Goal: Book appointment/travel/reservation

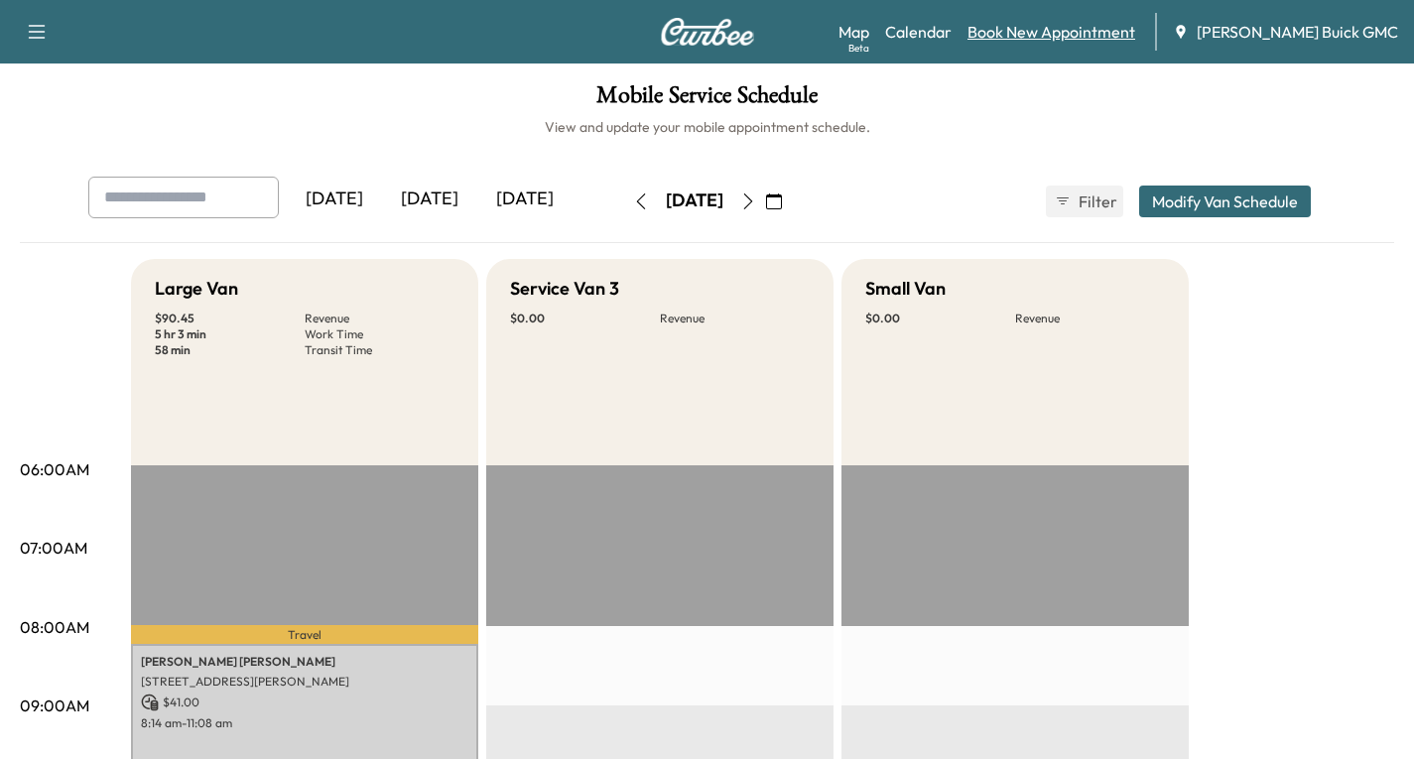
click at [1074, 40] on link "Book New Appointment" at bounding box center [1052, 32] width 168 height 24
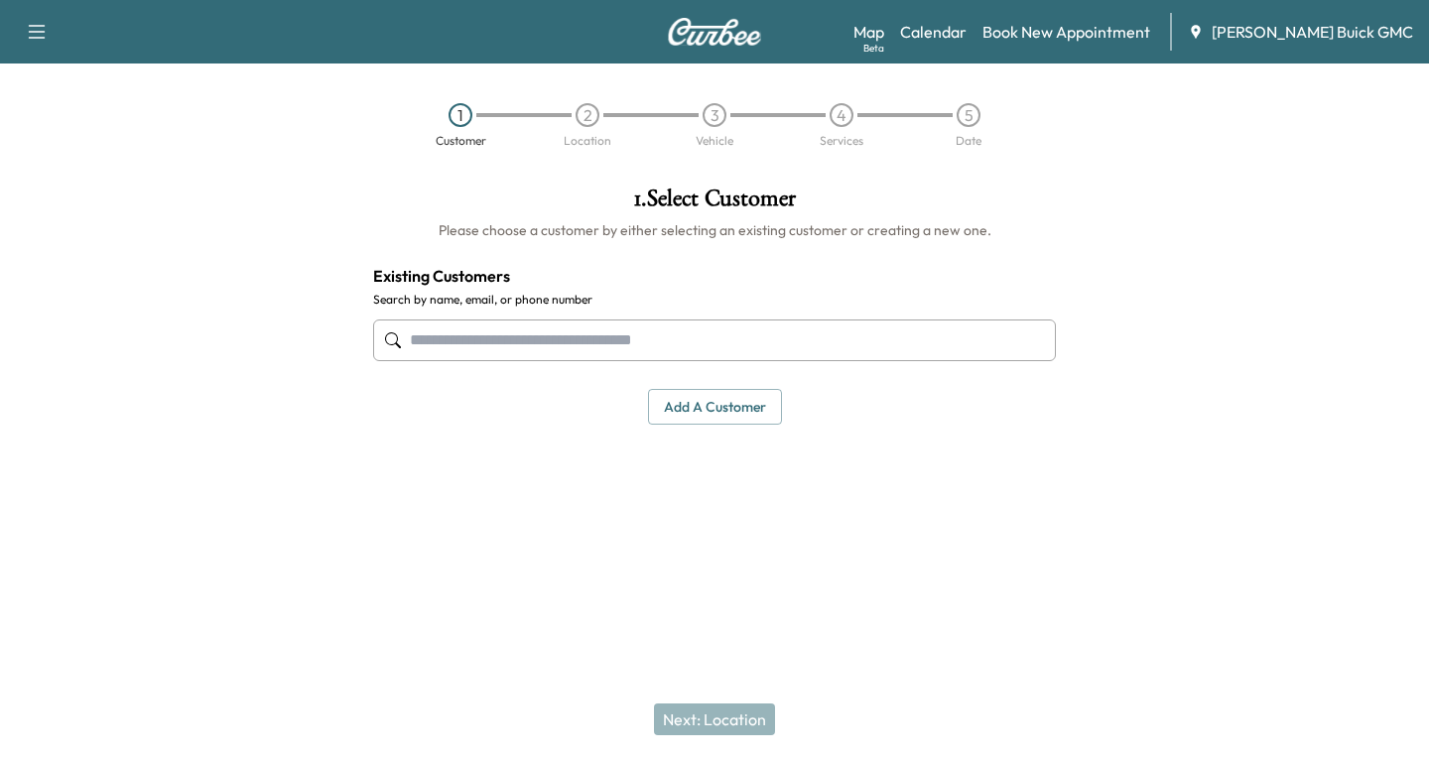
click at [424, 335] on input "text" at bounding box center [714, 341] width 683 height 42
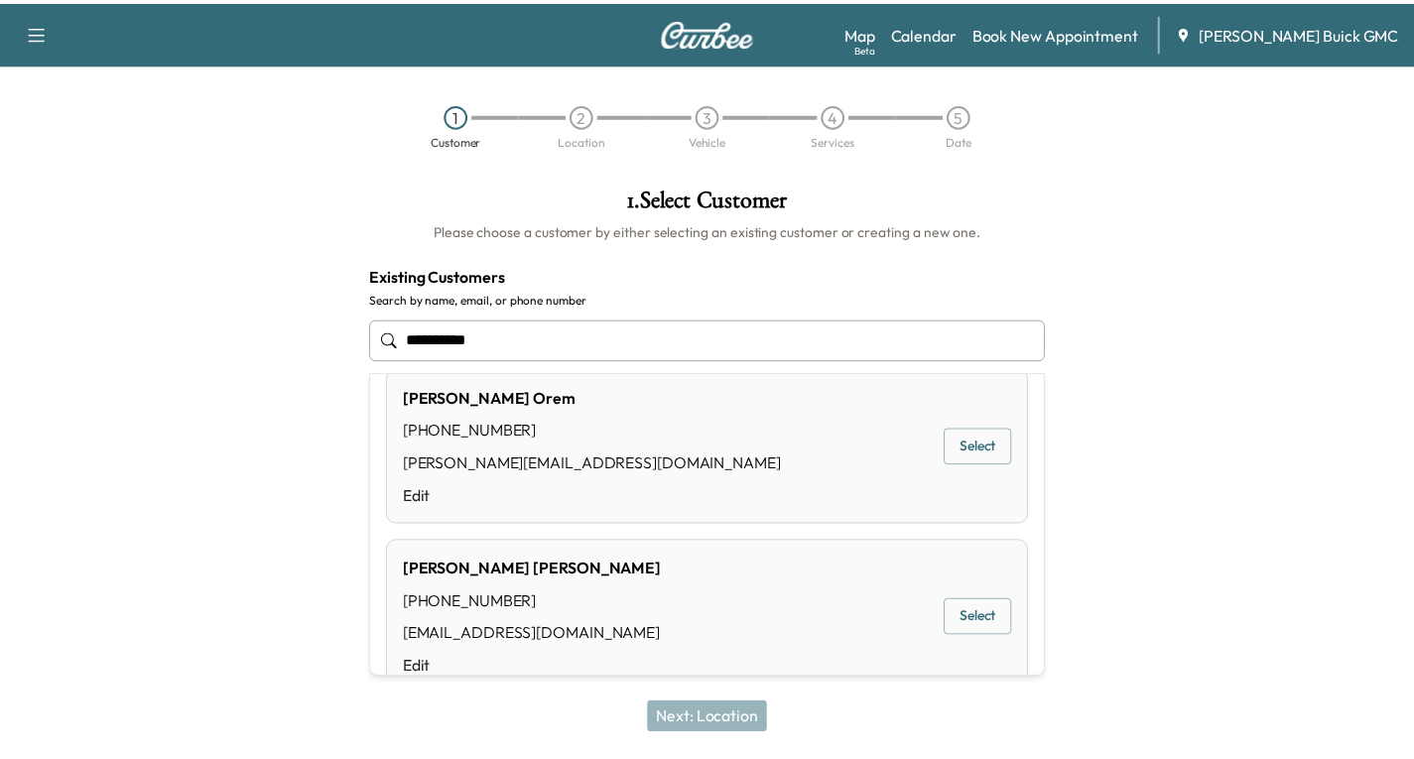
scroll to position [71, 0]
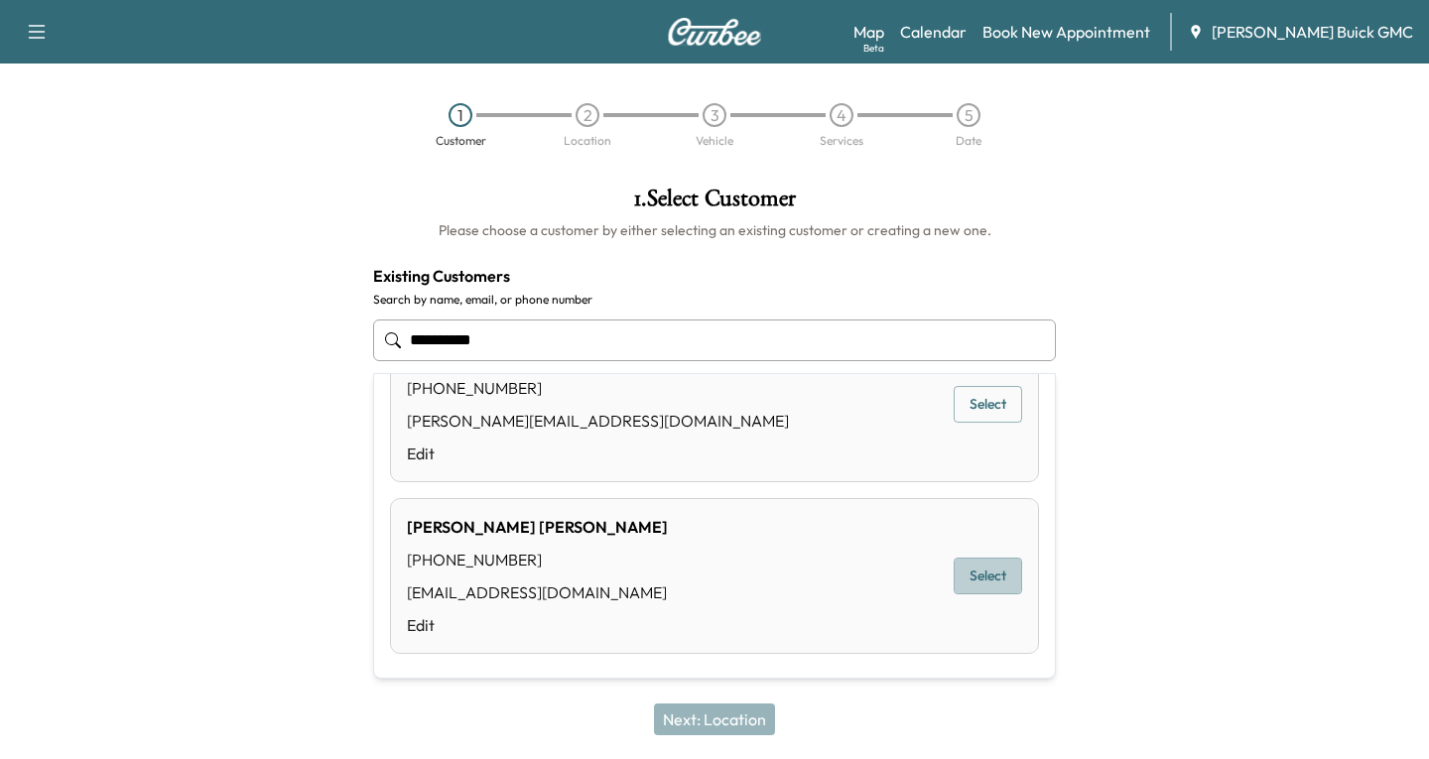
click at [987, 571] on button "Select" at bounding box center [988, 576] width 68 height 37
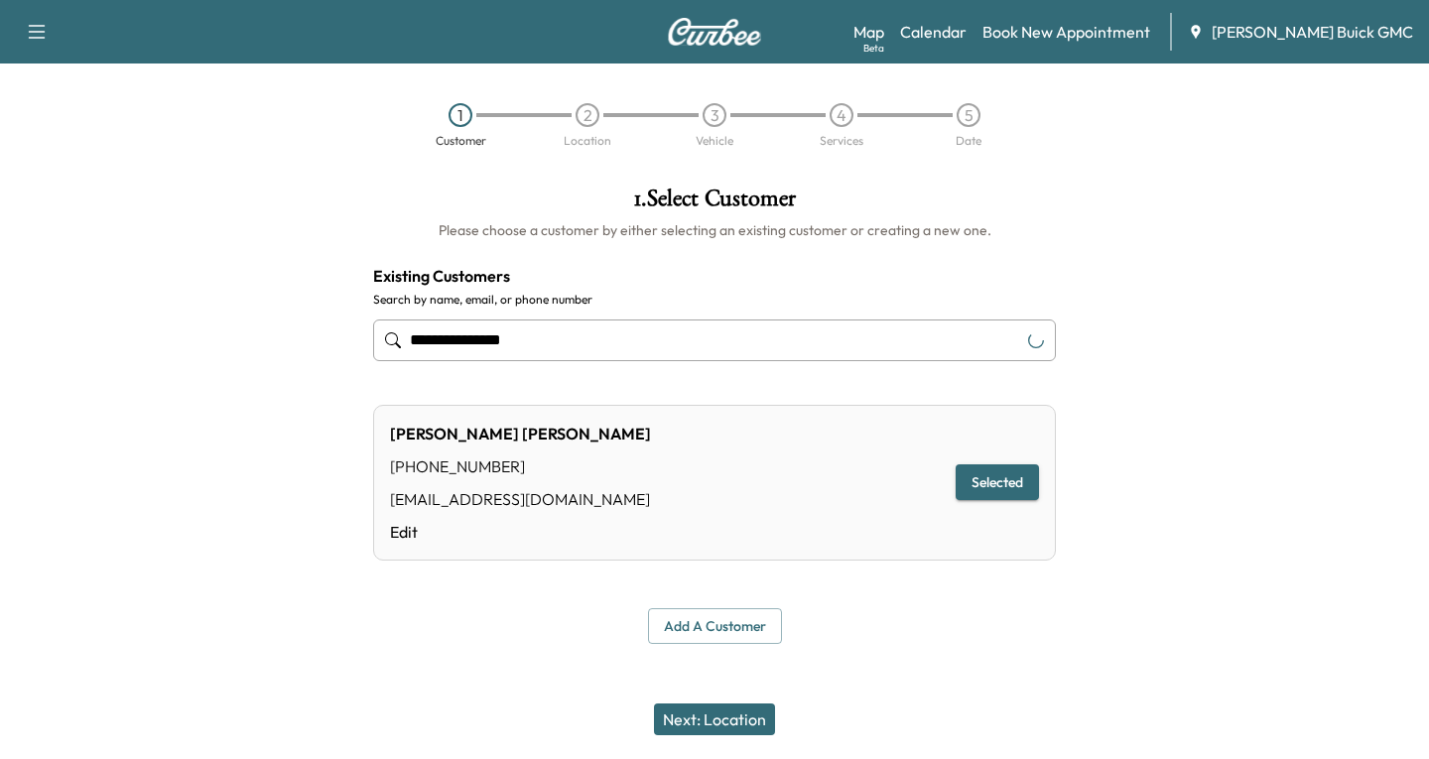
type input "**********"
click at [707, 719] on button "Next: Location" at bounding box center [714, 720] width 121 height 32
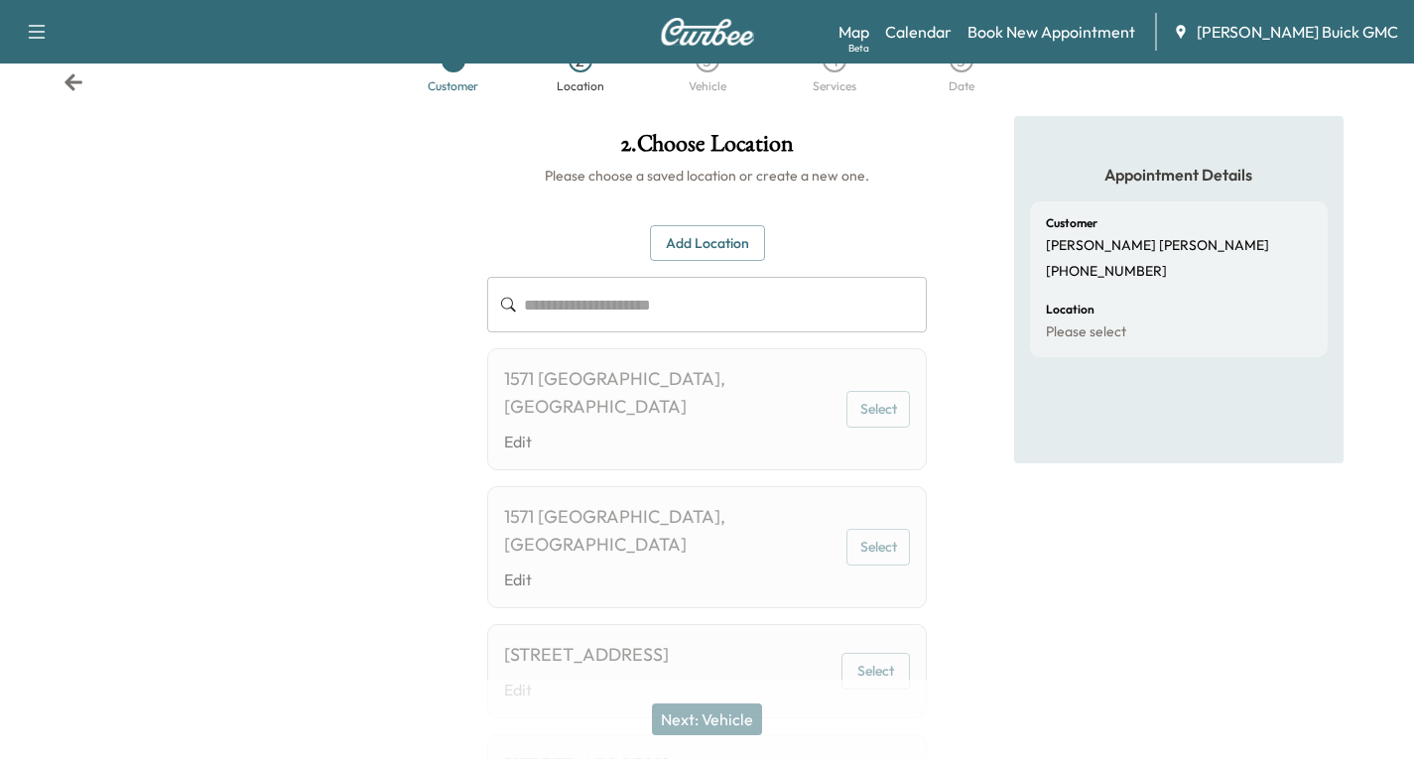
scroll to position [99, 0]
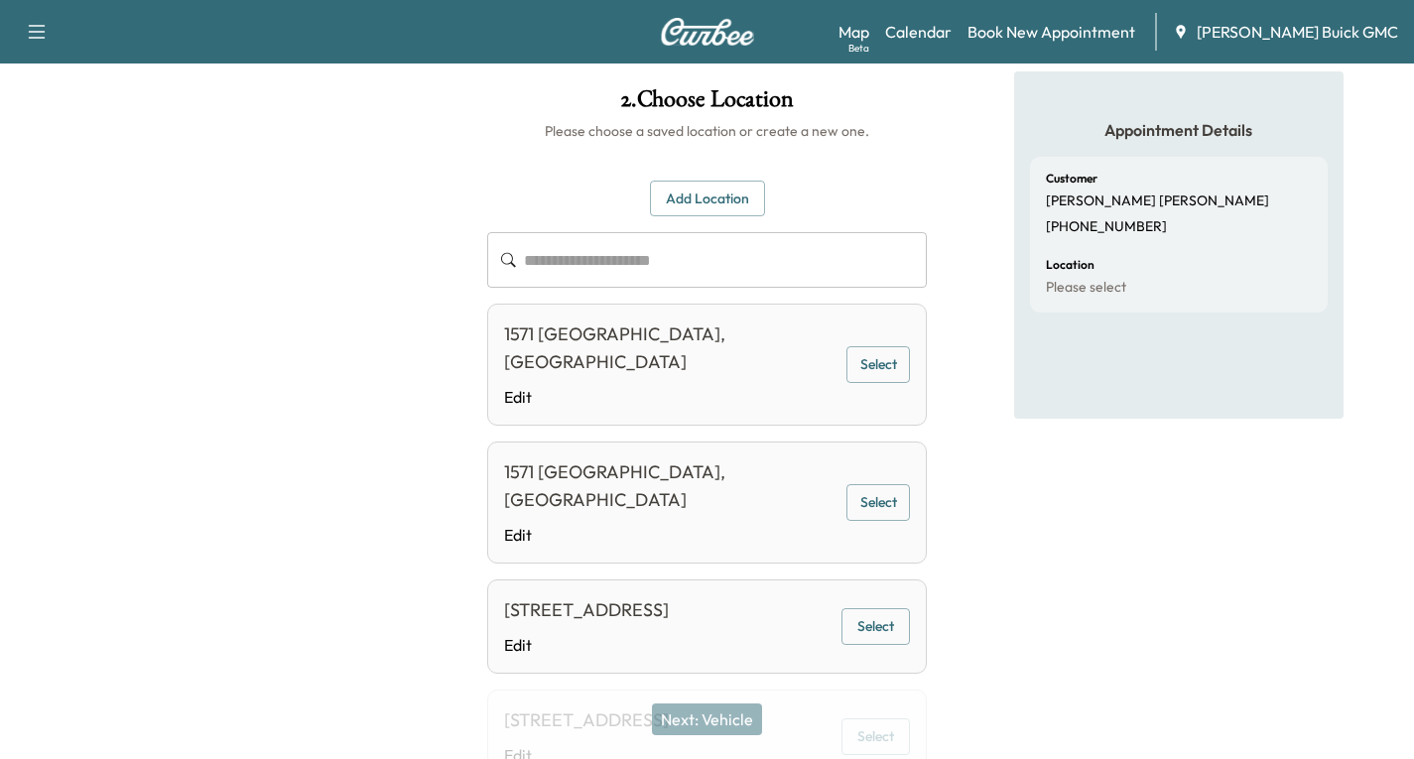
click at [872, 359] on button "Select" at bounding box center [879, 364] width 64 height 37
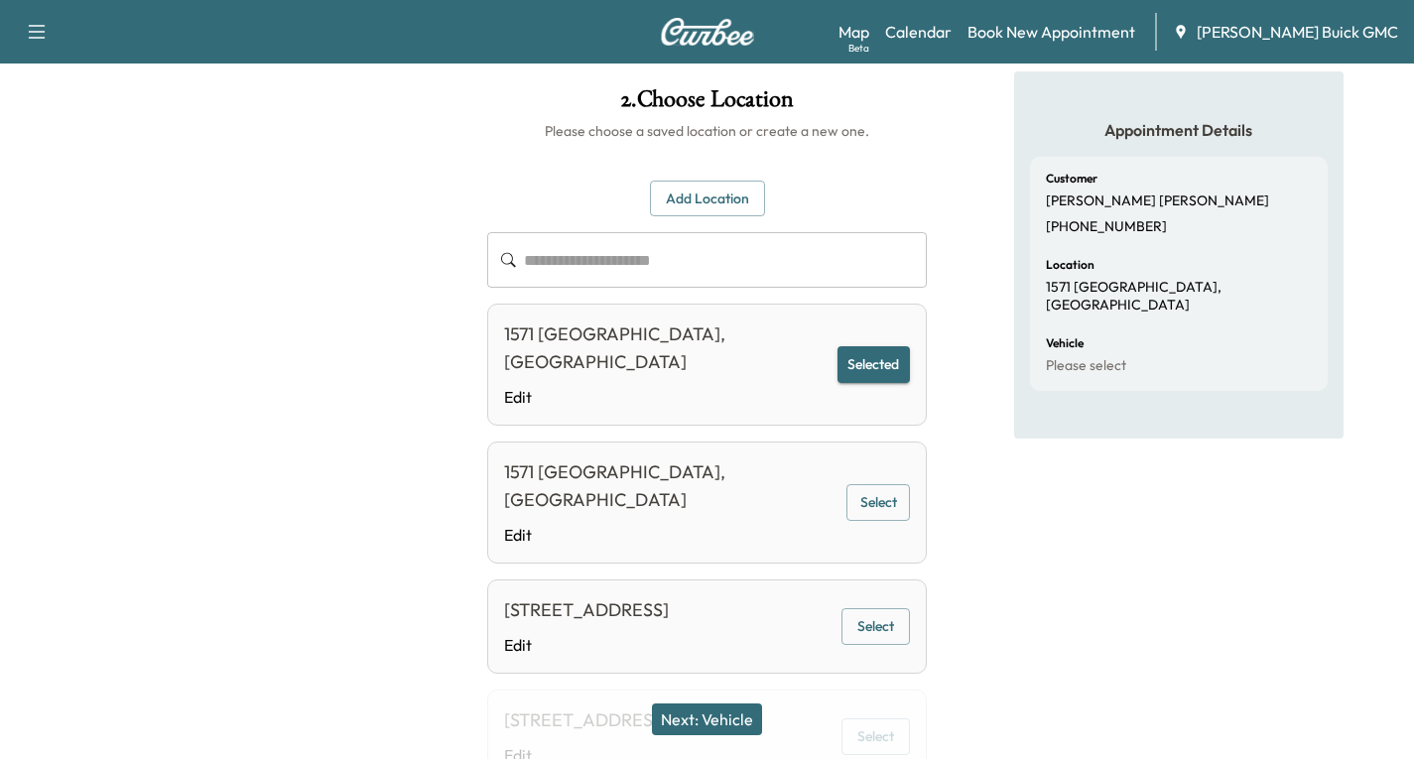
click at [720, 716] on button "Next: Vehicle" at bounding box center [707, 720] width 110 height 32
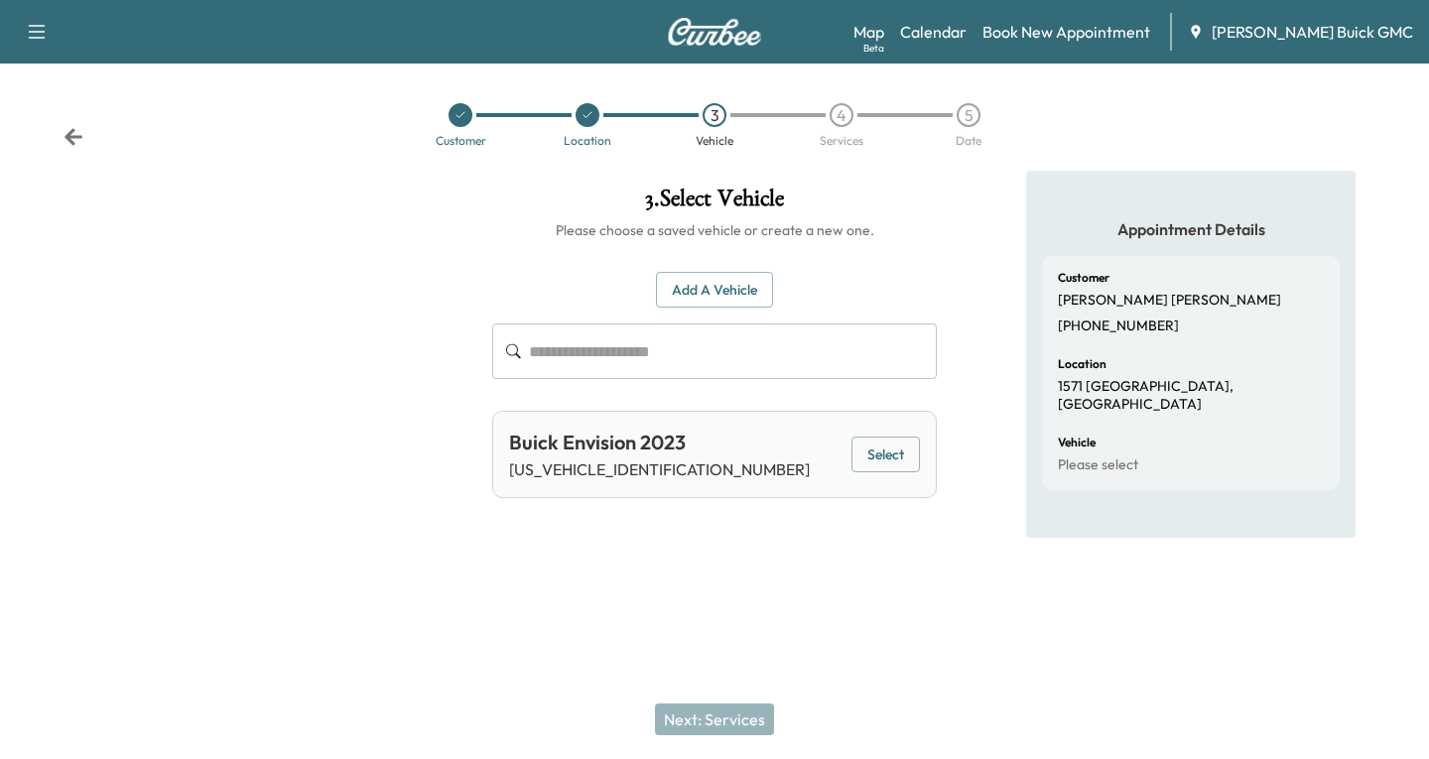
click at [885, 459] on button "Select" at bounding box center [886, 455] width 68 height 37
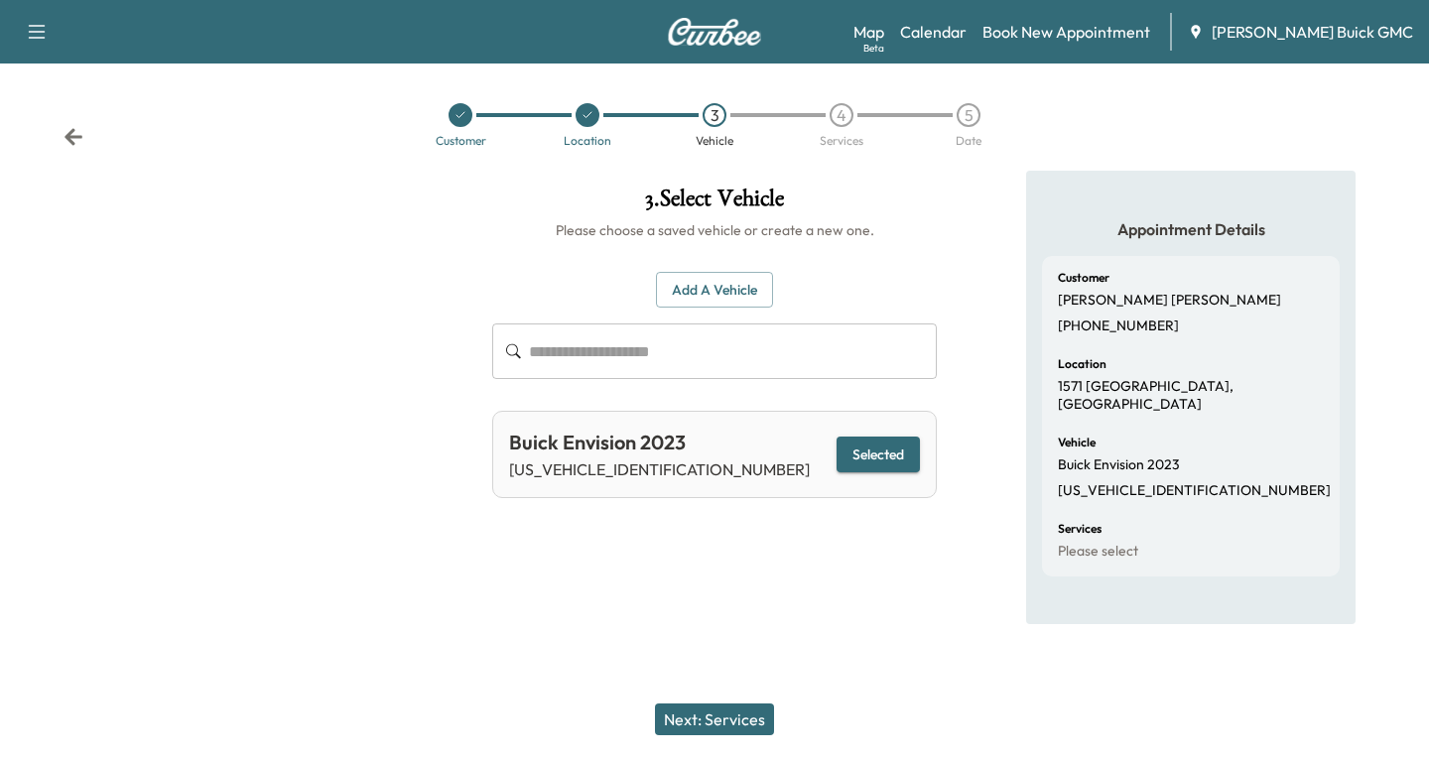
click at [737, 716] on button "Next: Services" at bounding box center [714, 720] width 119 height 32
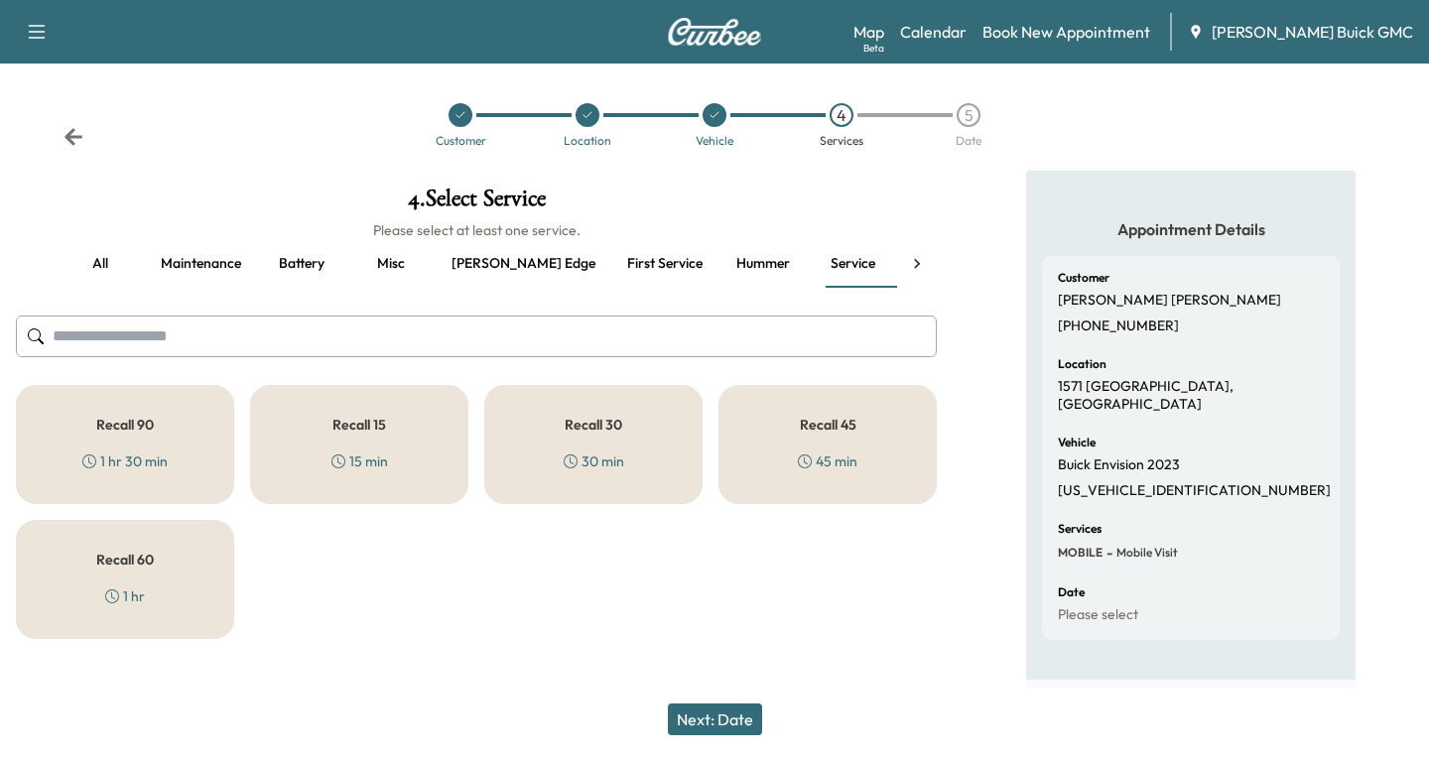
click at [203, 261] on button "Maintenance" at bounding box center [201, 264] width 112 height 48
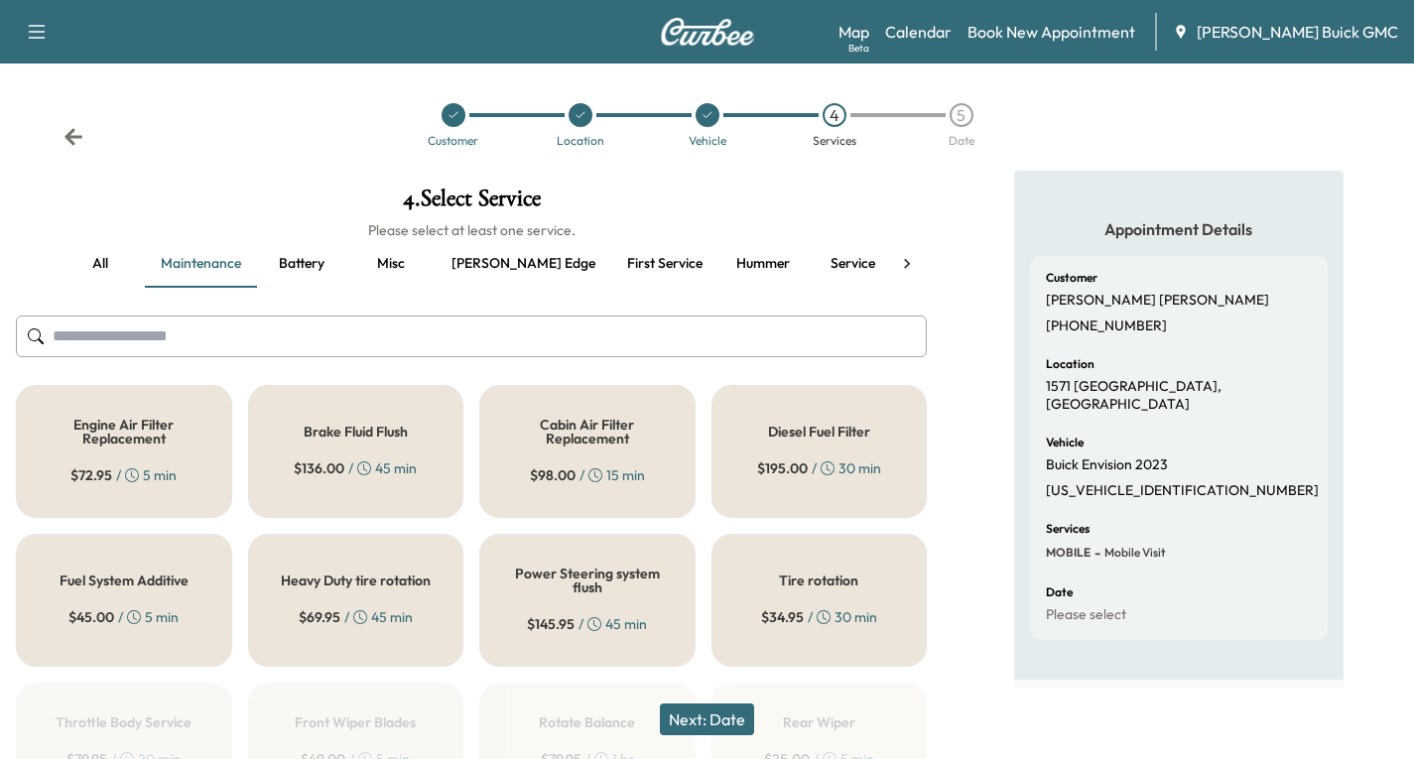
click at [481, 261] on button "[PERSON_NAME] edge" at bounding box center [524, 264] width 176 height 48
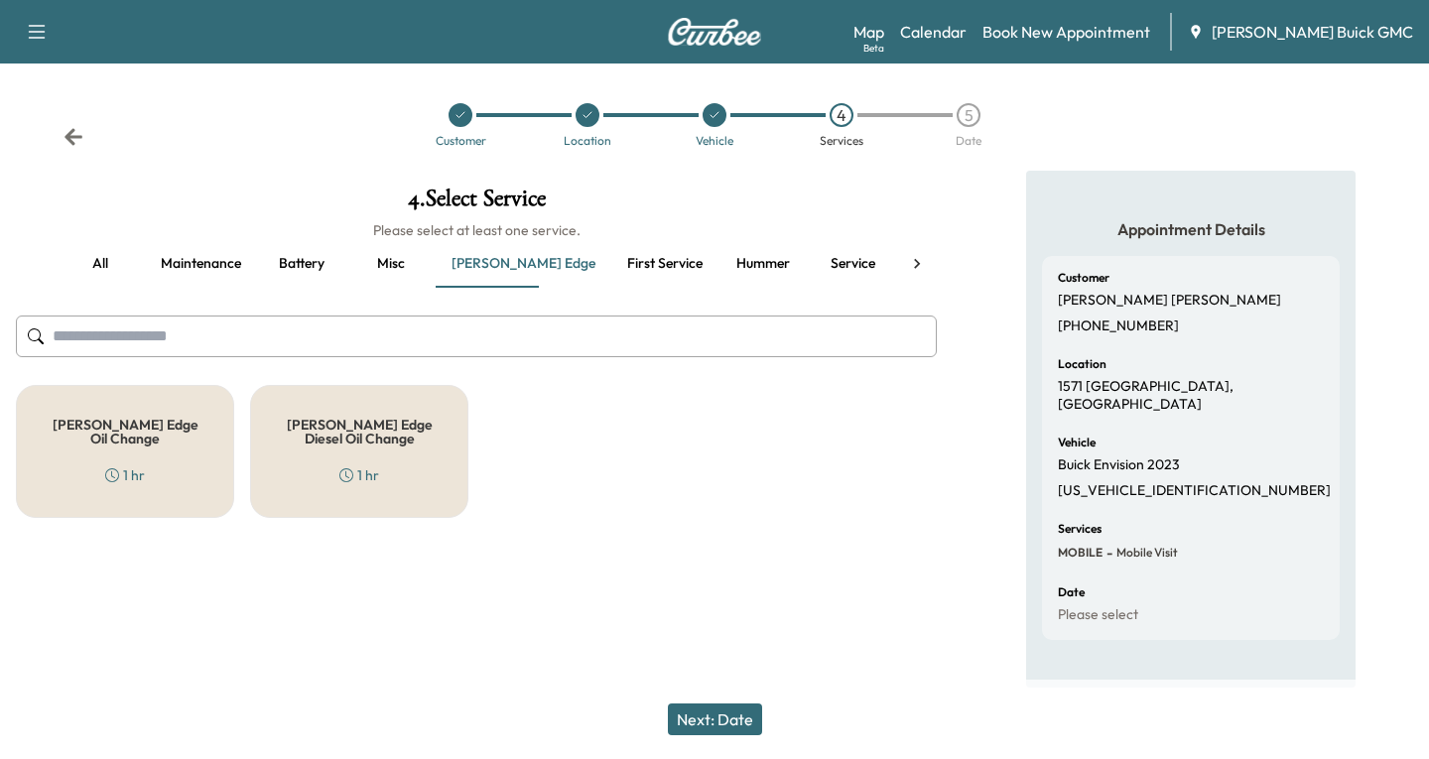
click at [67, 442] on div "[PERSON_NAME] Edge Oil Change 1 hr" at bounding box center [125, 451] width 218 height 133
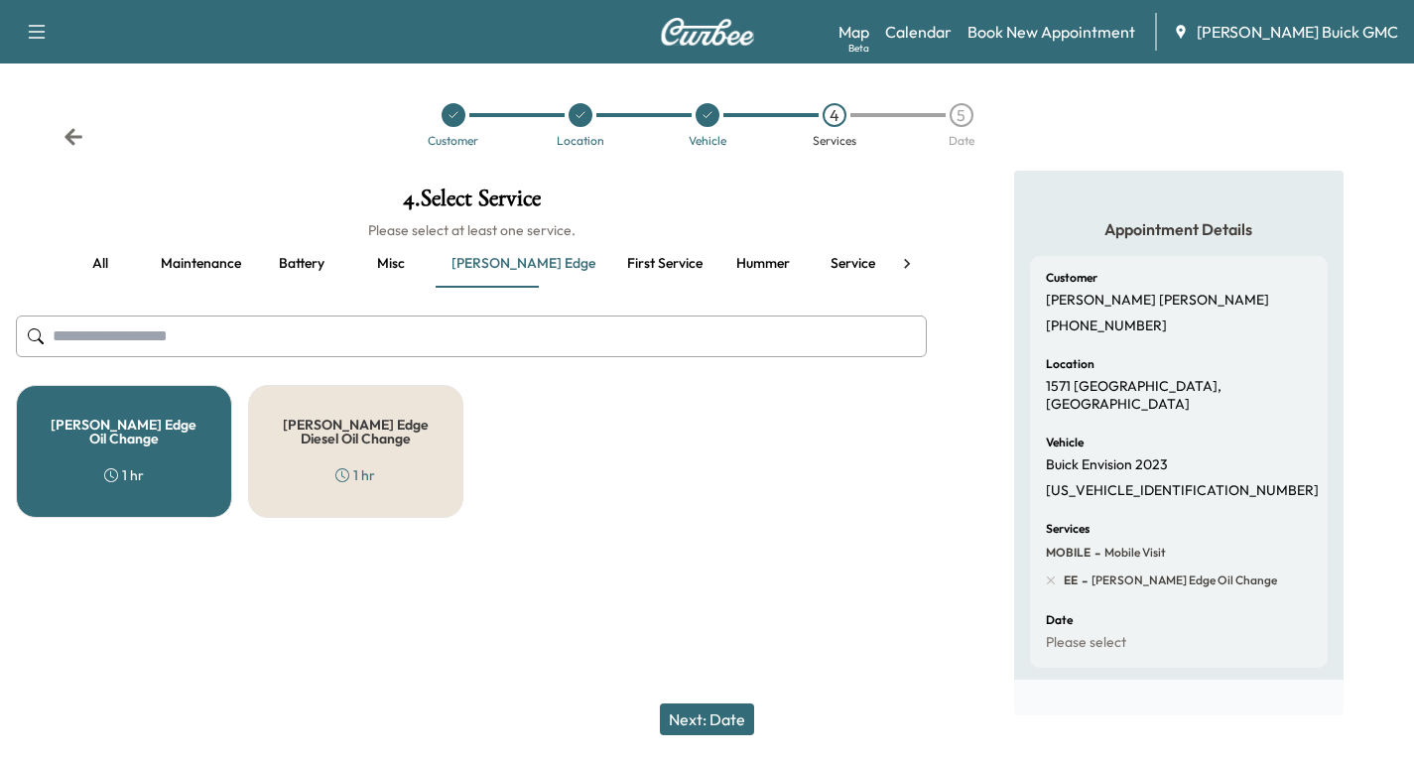
click at [745, 727] on button "Next: Date" at bounding box center [707, 720] width 94 height 32
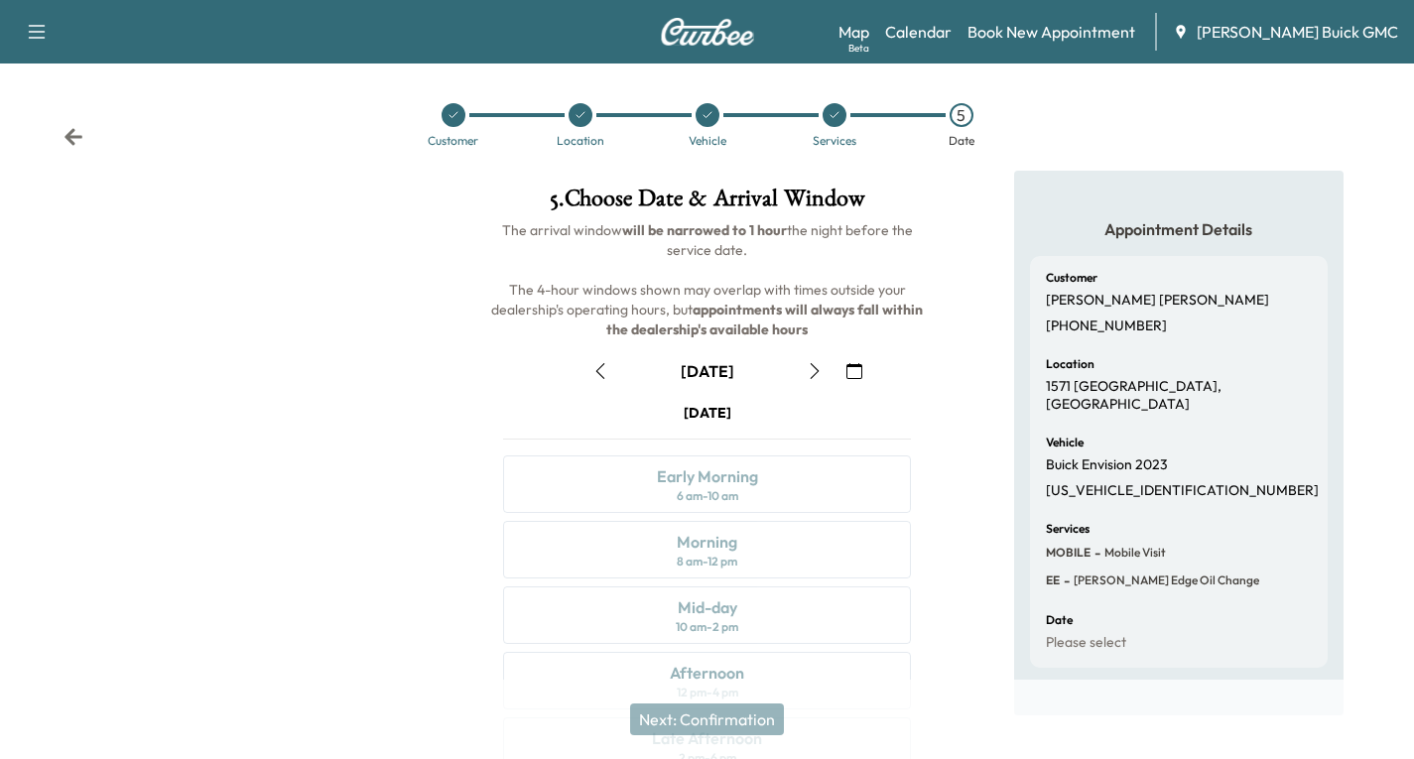
click at [816, 375] on icon "button" at bounding box center [815, 371] width 16 height 16
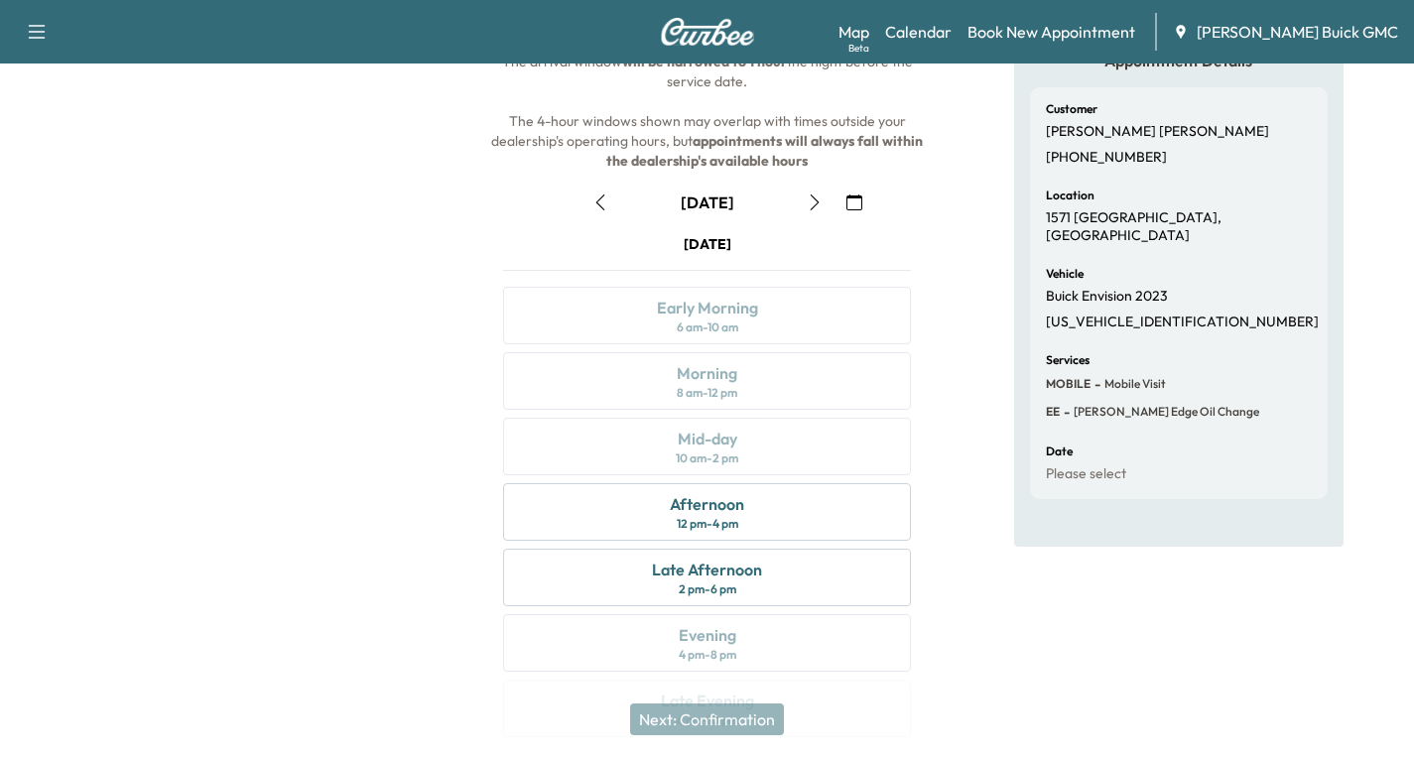
scroll to position [135, 0]
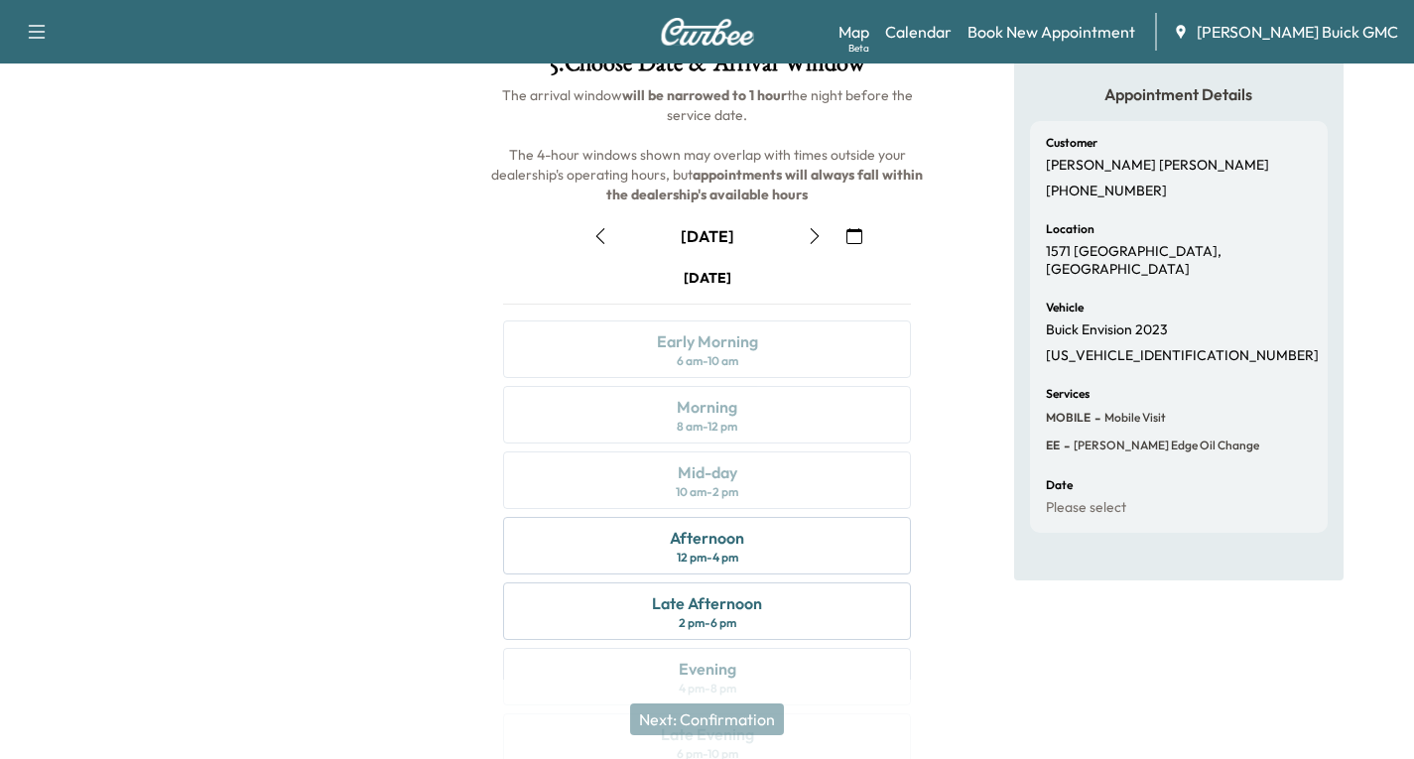
click at [809, 237] on icon "button" at bounding box center [815, 236] width 16 height 16
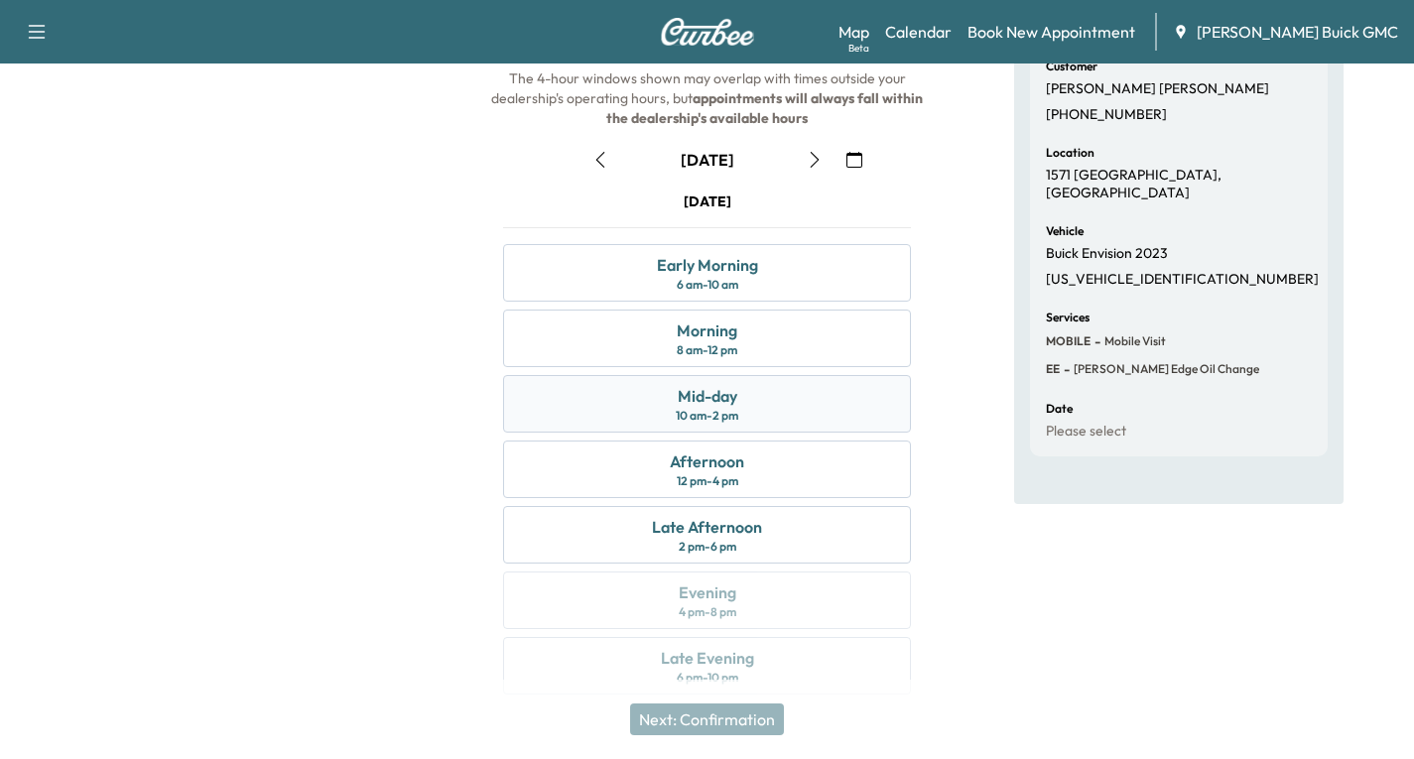
scroll to position [234, 0]
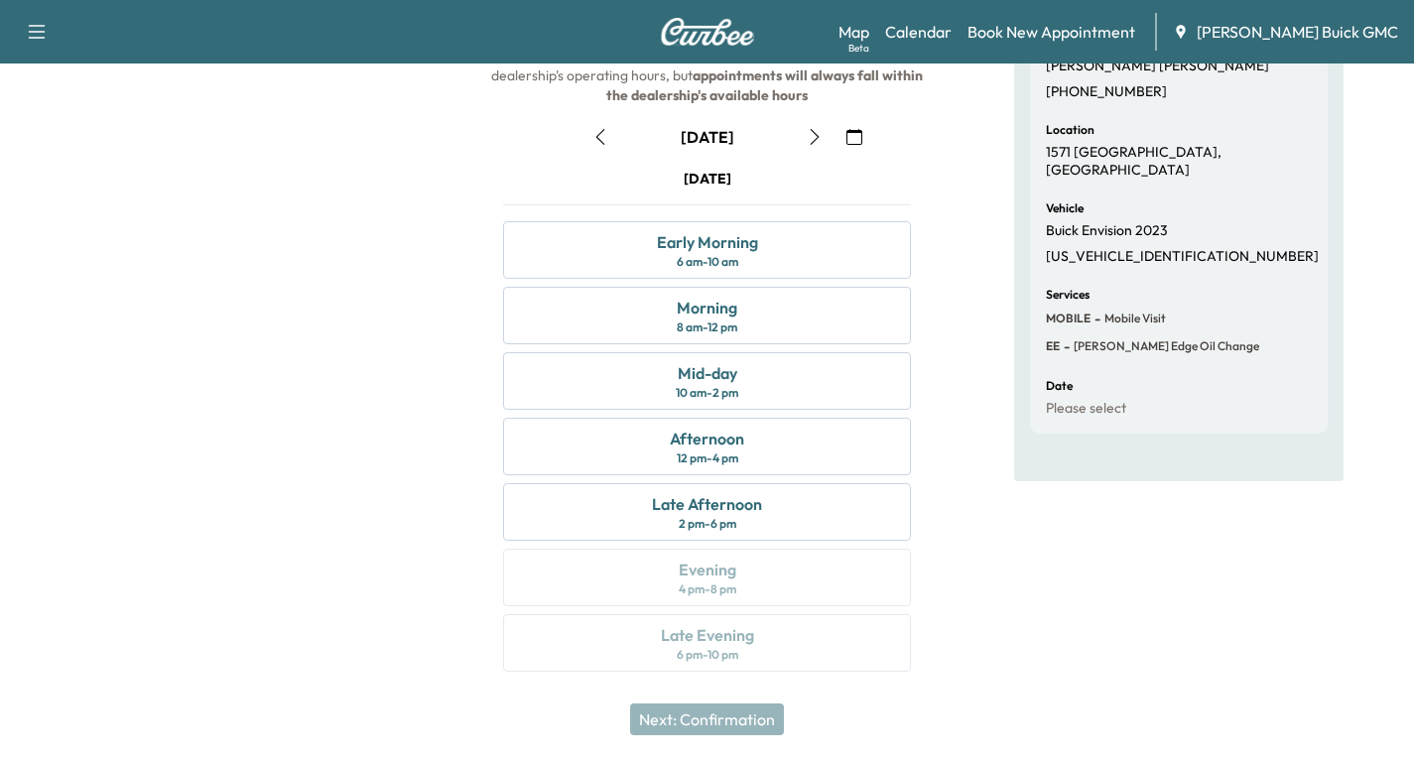
click at [598, 132] on icon "button" at bounding box center [600, 137] width 16 height 16
click at [789, 439] on div "Afternoon 12 pm - 4 pm" at bounding box center [707, 447] width 408 height 58
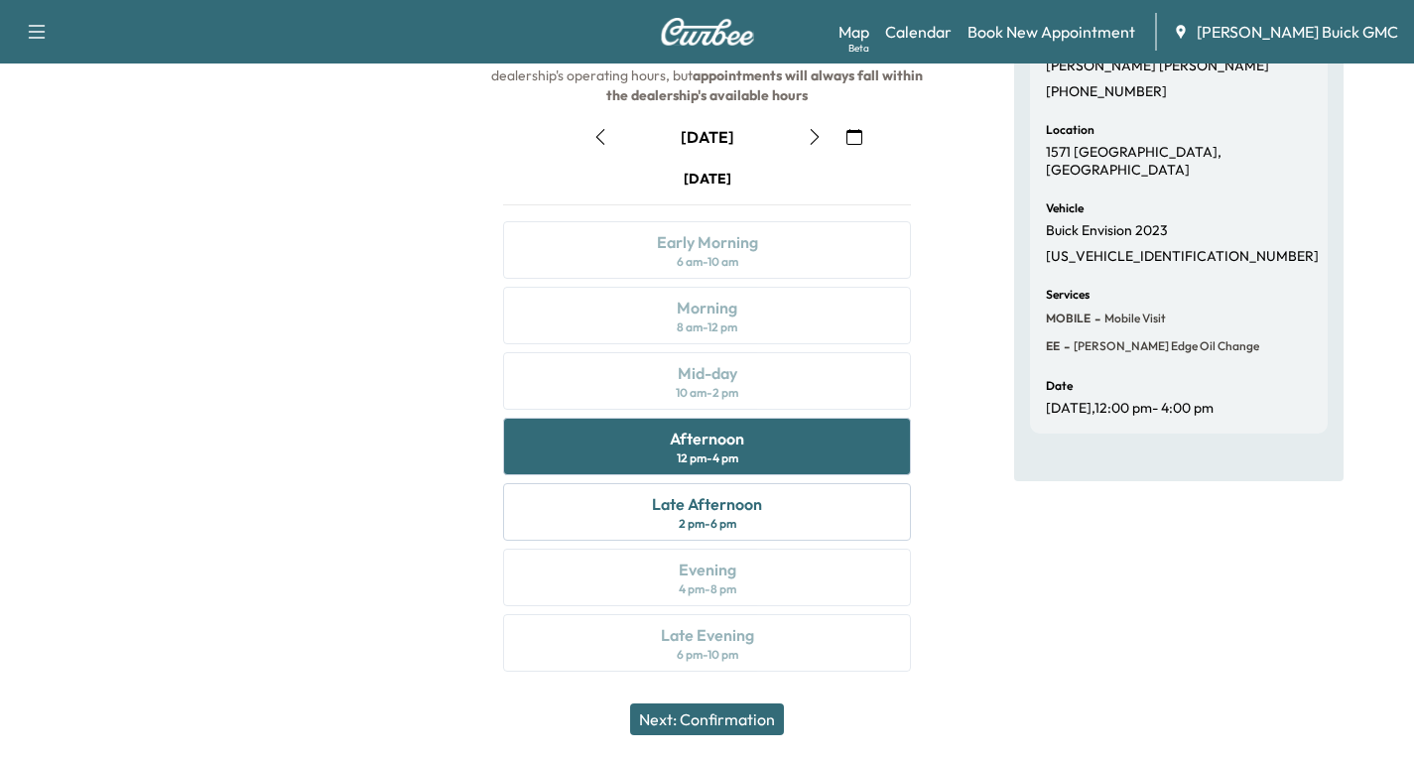
click at [733, 713] on button "Next: Confirmation" at bounding box center [707, 720] width 154 height 32
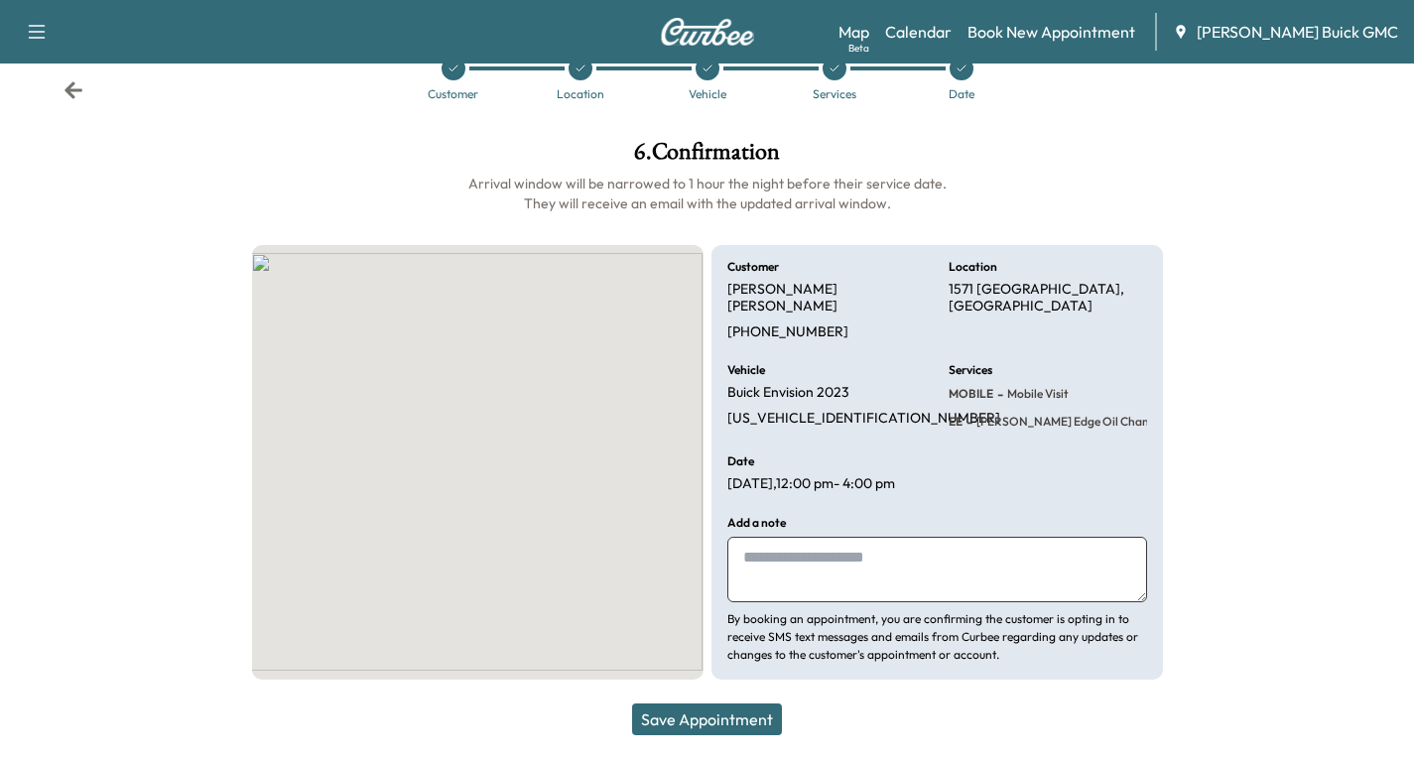
scroll to position [29, 0]
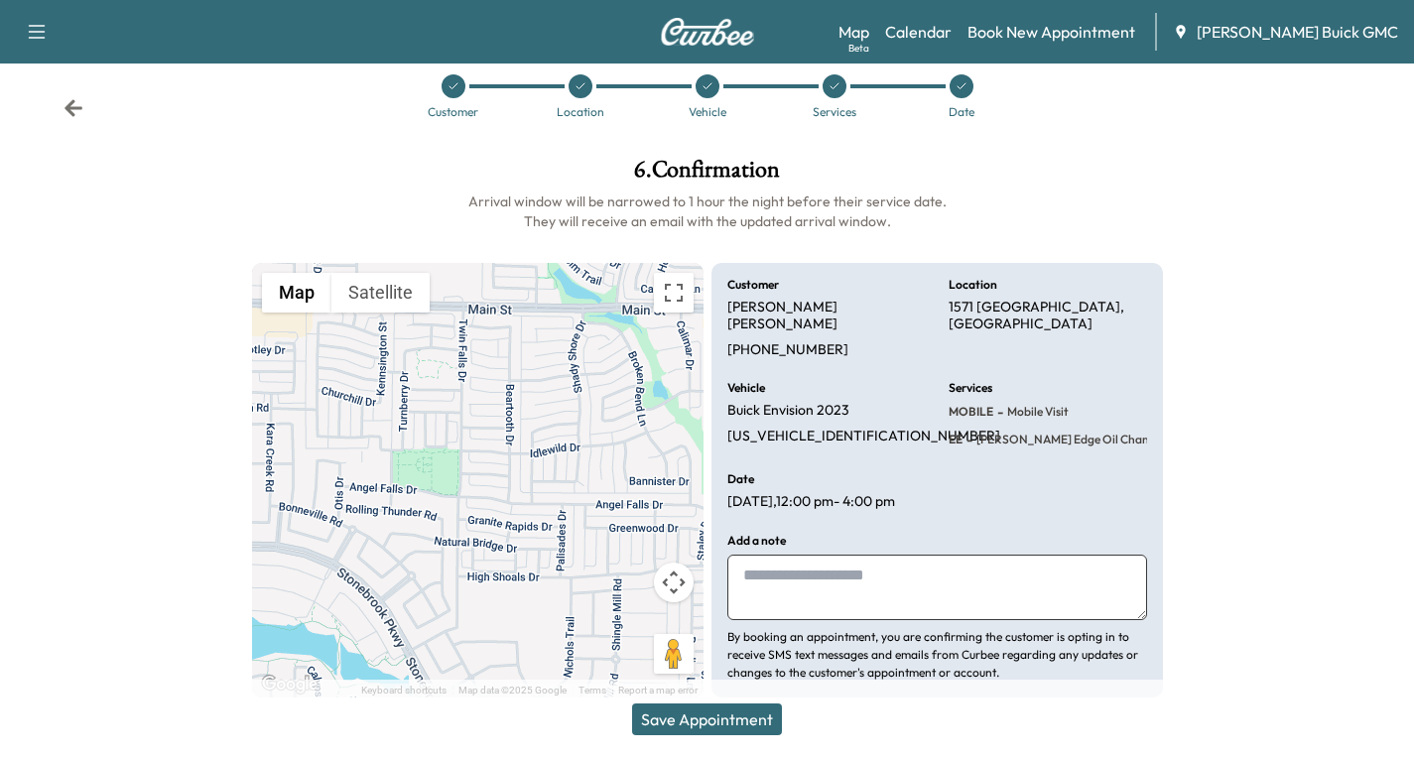
click at [729, 730] on button "Save Appointment" at bounding box center [707, 720] width 150 height 32
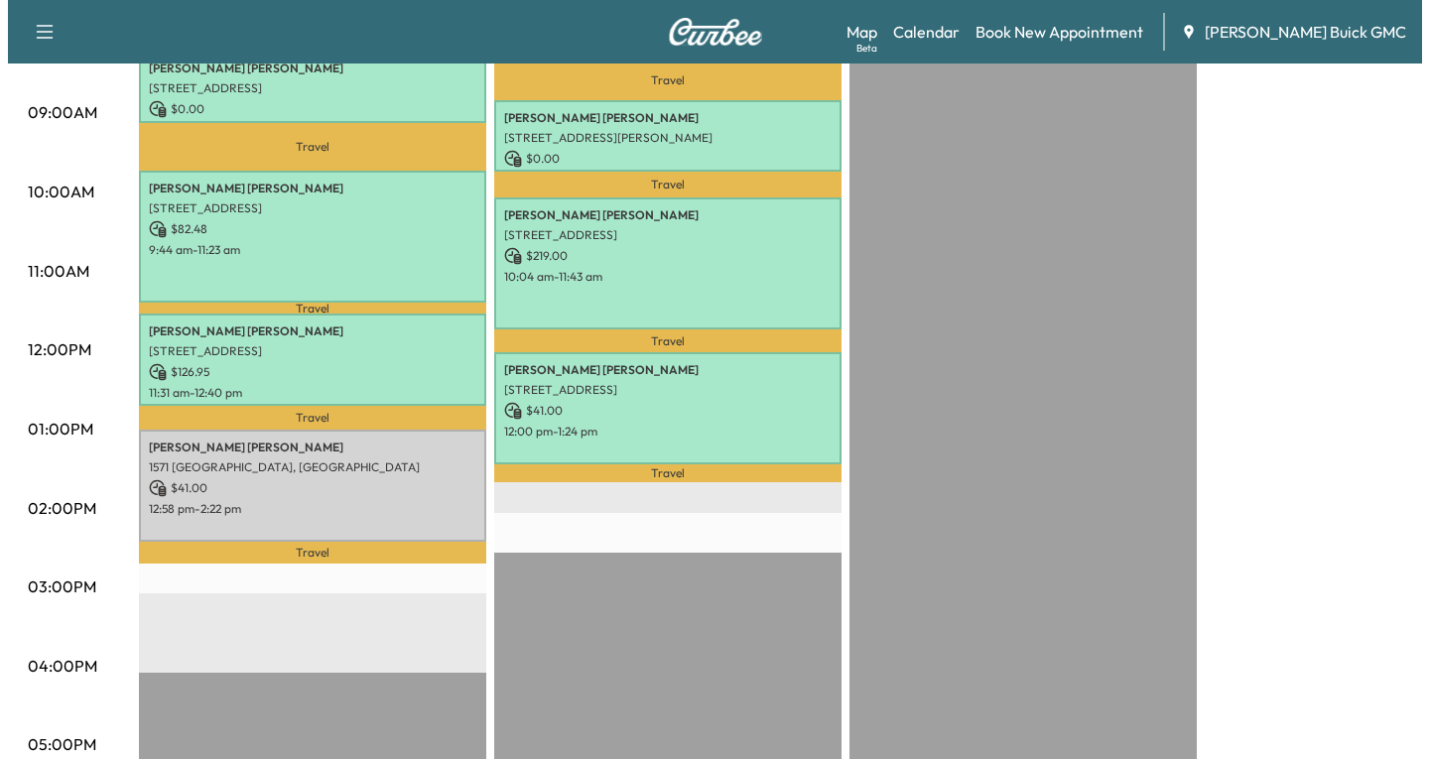
scroll to position [595, 0]
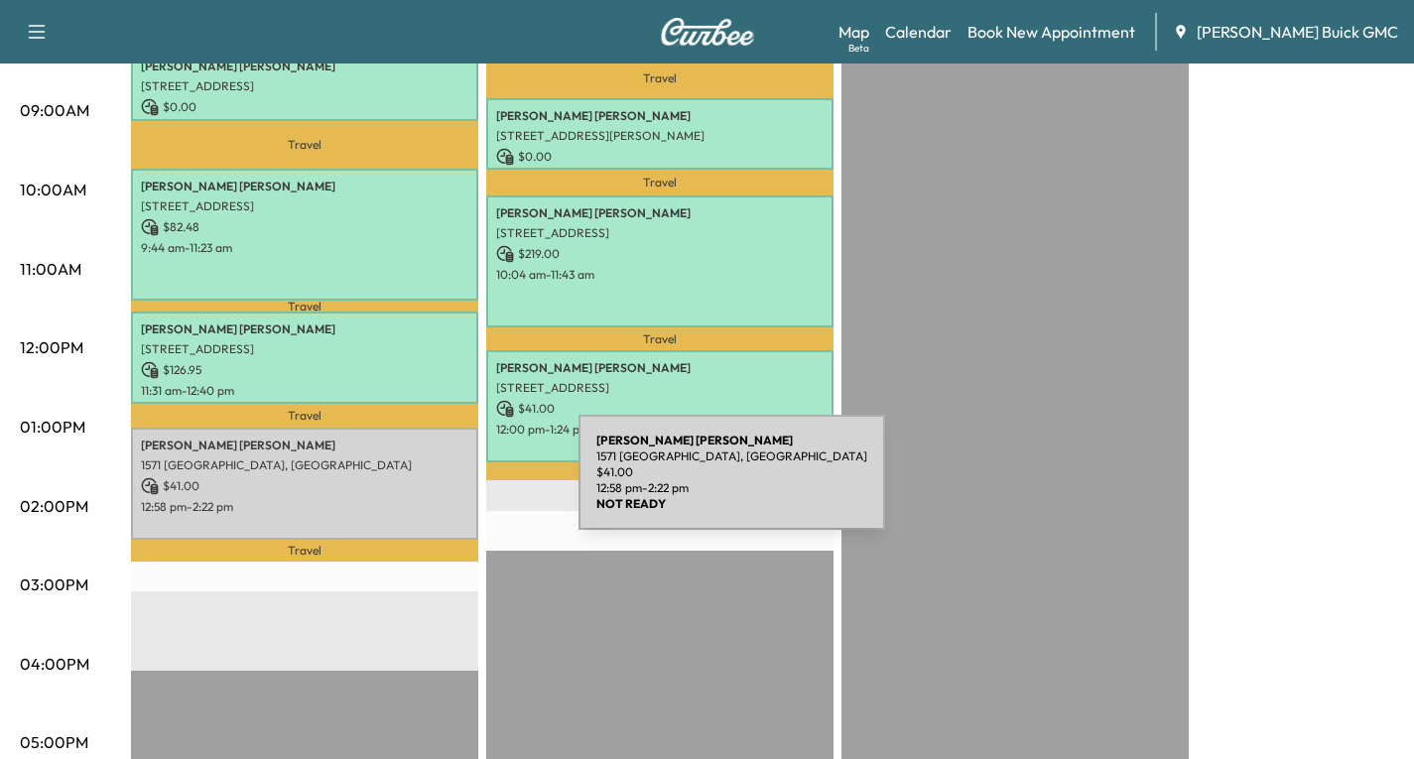
click at [430, 484] on p "$ 41.00" at bounding box center [305, 486] width 328 height 18
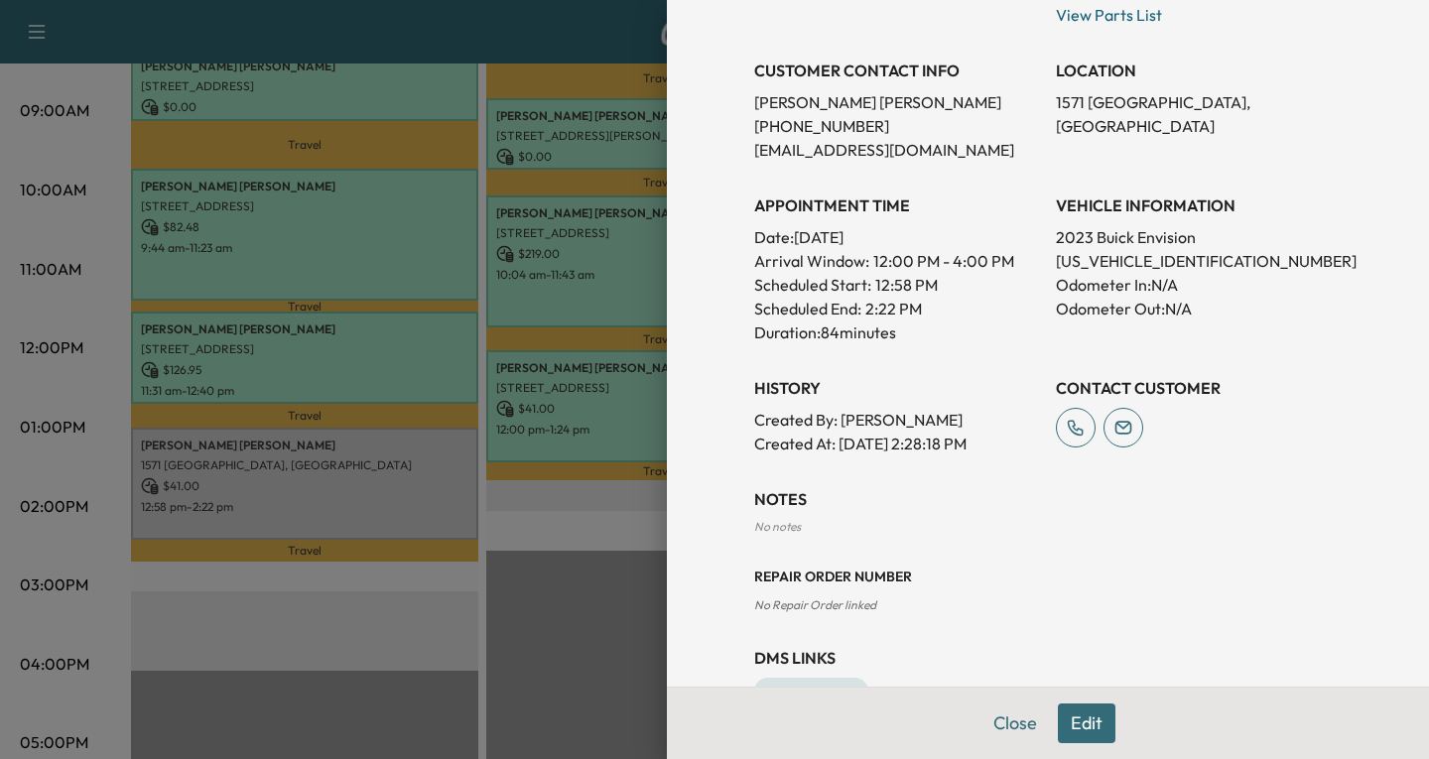
click at [1069, 725] on button "Edit" at bounding box center [1087, 724] width 58 height 40
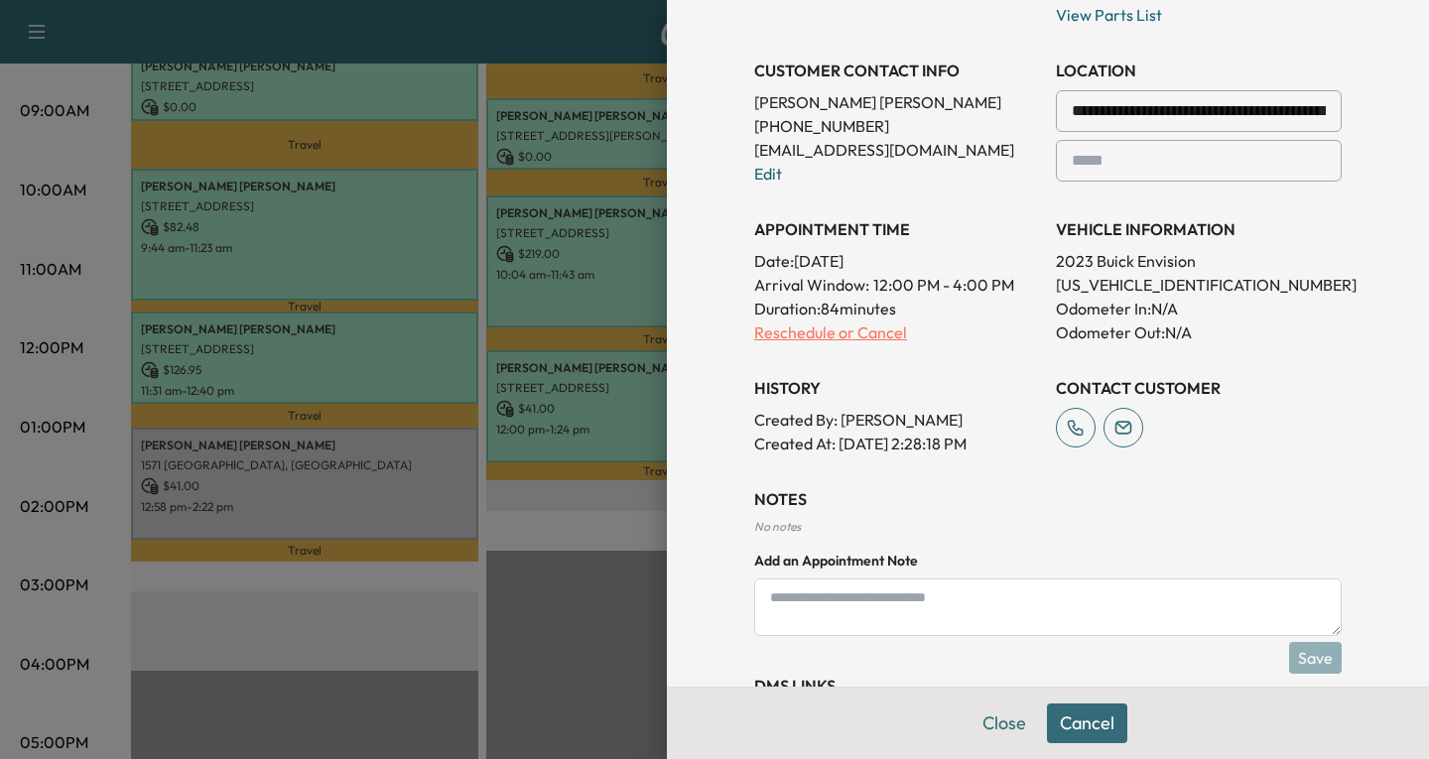
click at [778, 333] on p "Reschedule or Cancel" at bounding box center [897, 333] width 286 height 24
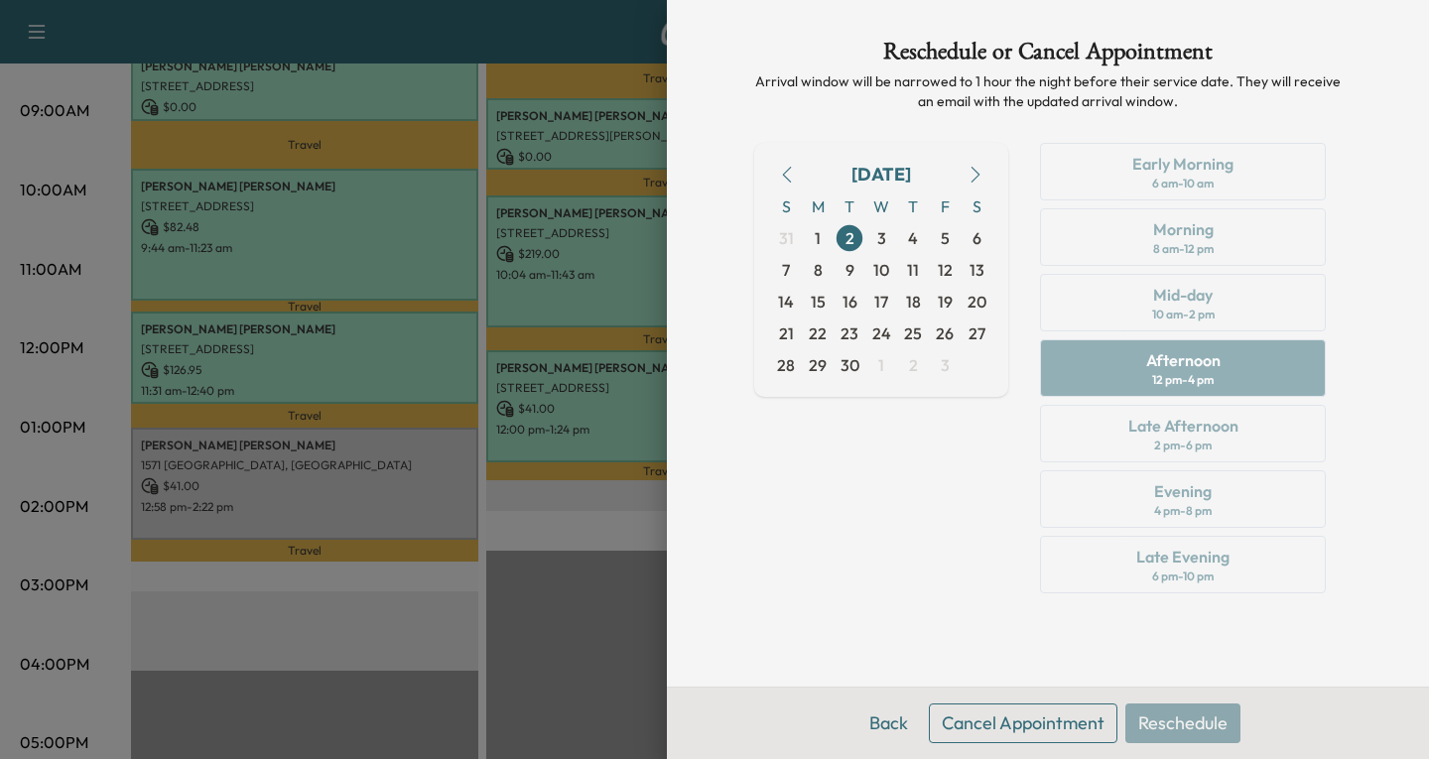
click at [1230, 446] on div "Early Morning 6 am - 10 am Morning 8 am - 12 pm Mid-day 10 am - 2 pm Afternoon …" at bounding box center [1183, 372] width 318 height 459
drag, startPoint x: 905, startPoint y: 542, endPoint x: 926, endPoint y: 483, distance: 62.2
click at [911, 513] on div "[DATE] S M T W T F S 31 1 2 3 4 5 6 7 8 9 10 11 12 13 14 15 16 17 18 19 20 21 2…" at bounding box center [881, 372] width 254 height 459
click at [974, 170] on icon "button" at bounding box center [976, 175] width 16 height 16
click at [782, 169] on icon "button" at bounding box center [787, 175] width 16 height 16
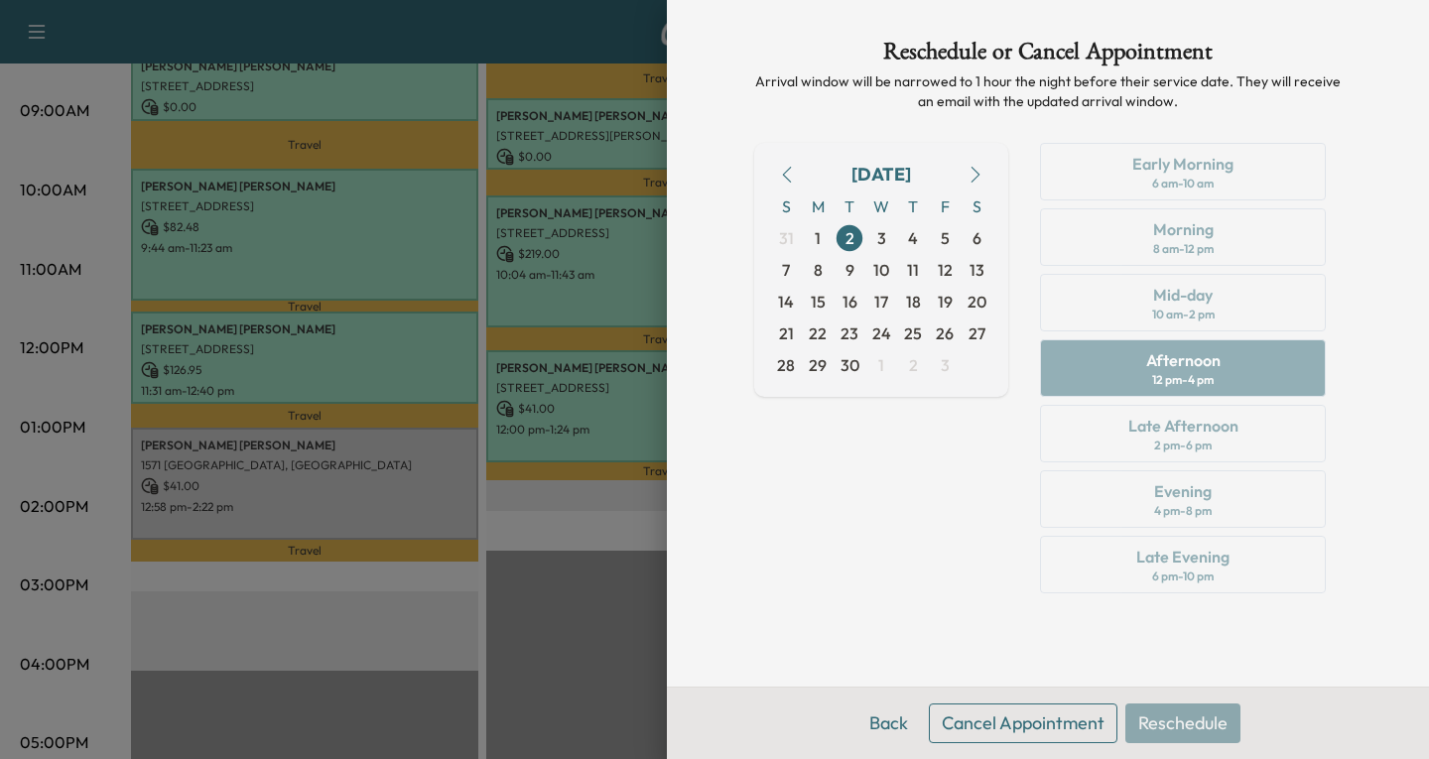
click at [1179, 436] on div "Early Morning 6 am - 10 am Morning 8 am - 12 pm Mid-day 10 am - 2 pm Afternoon …" at bounding box center [1183, 372] width 318 height 459
click at [908, 545] on div "[DATE] S M T W T F S 31 1 2 3 4 5 6 7 8 9 10 11 12 13 14 15 16 17 18 19 20 21 2…" at bounding box center [881, 372] width 254 height 459
click at [873, 718] on button "Back" at bounding box center [888, 724] width 65 height 40
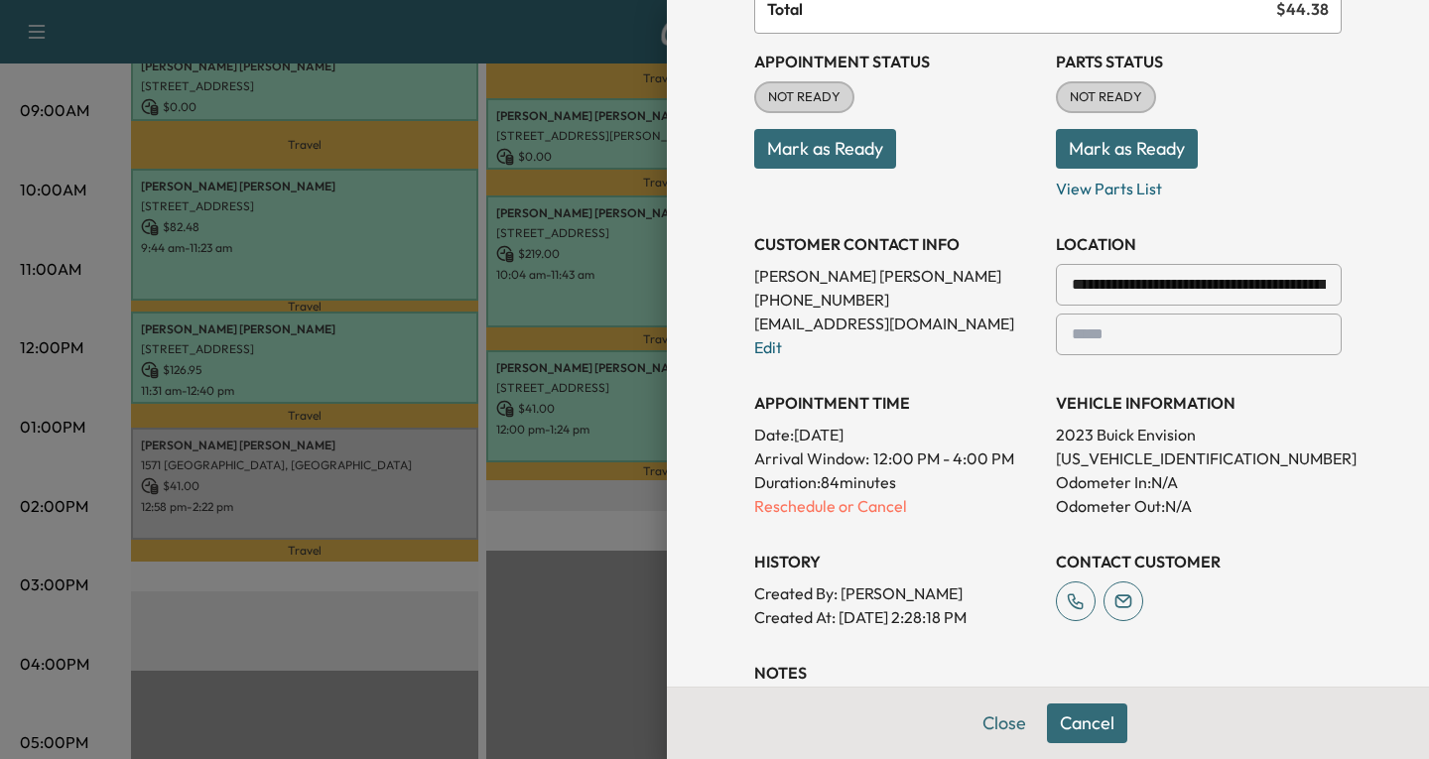
scroll to position [298, 0]
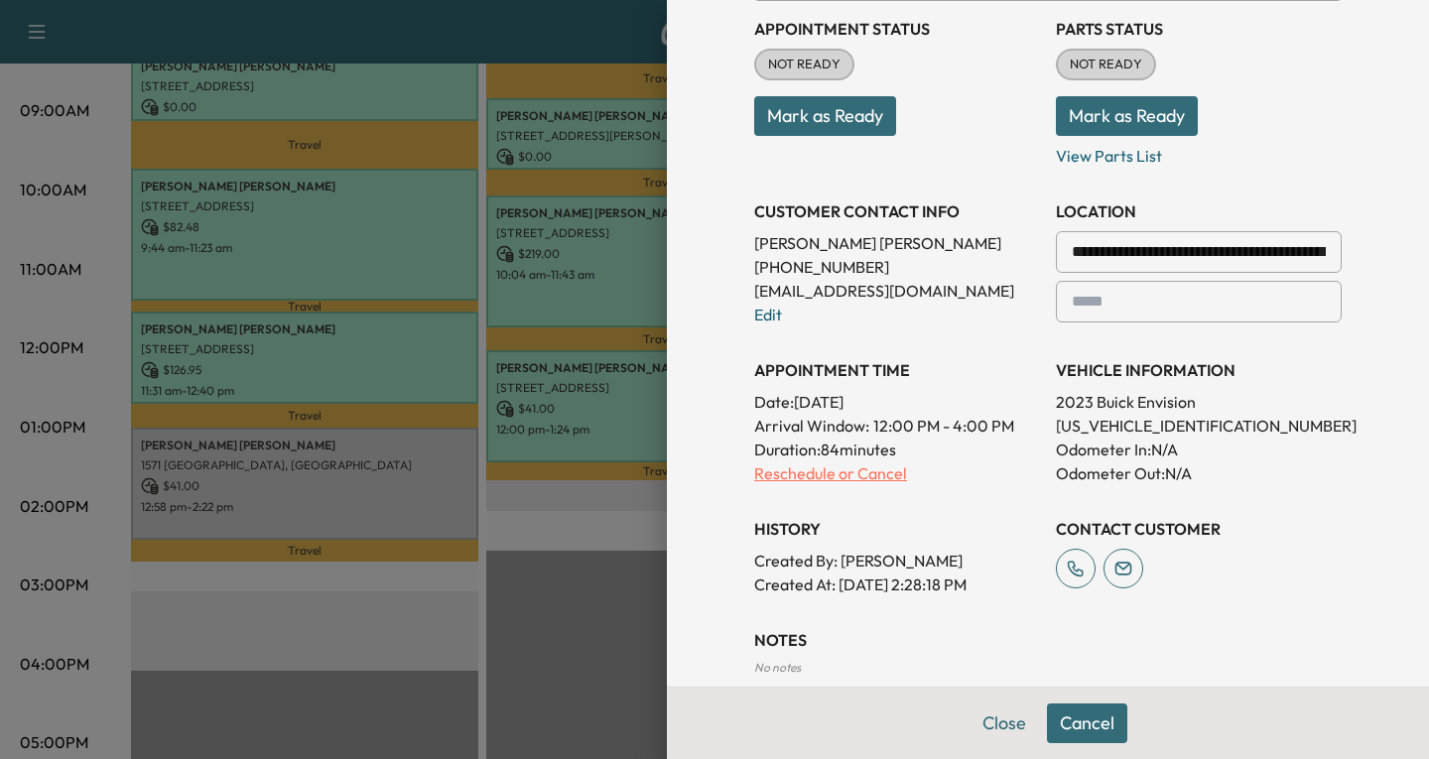
click at [761, 479] on p "Reschedule or Cancel" at bounding box center [897, 473] width 286 height 24
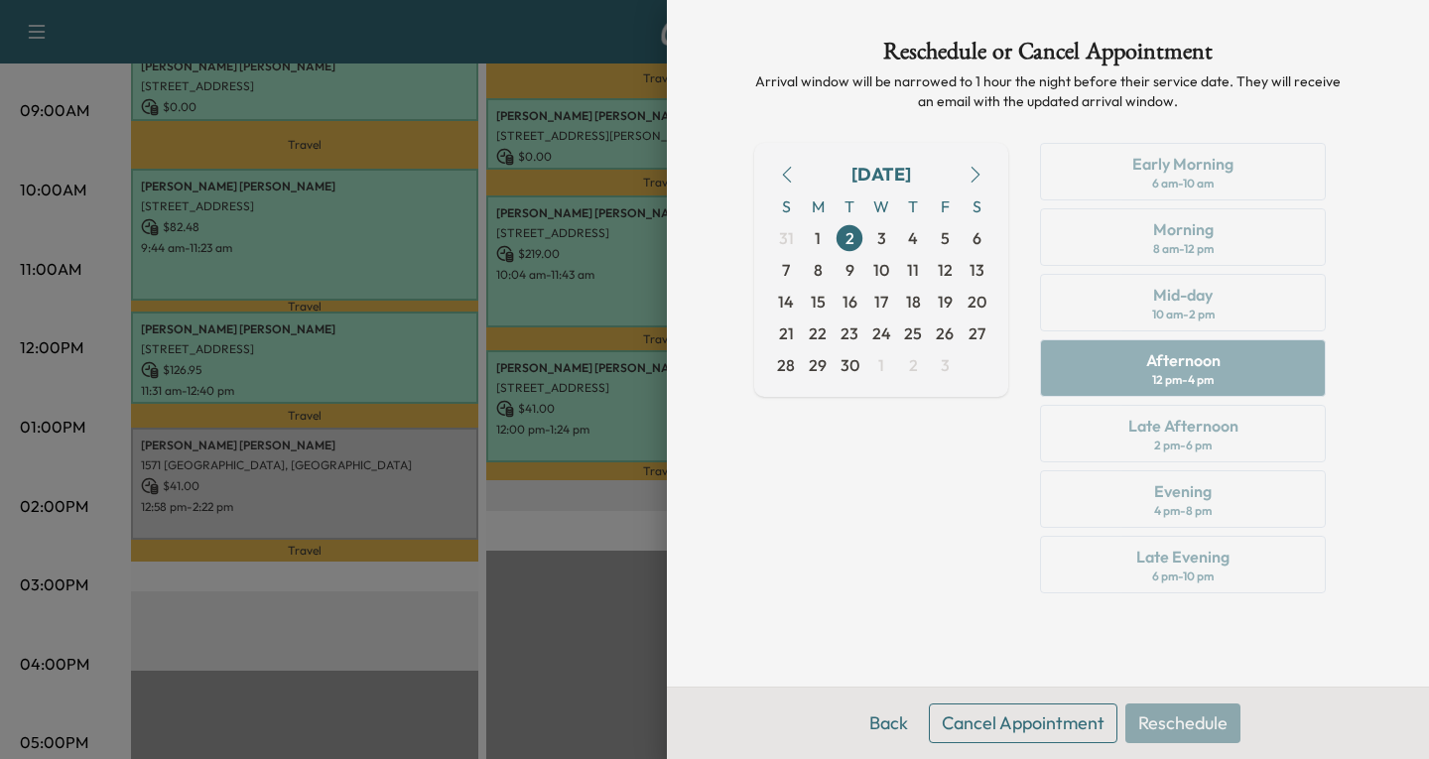
scroll to position [0, 0]
click at [887, 237] on span "3" at bounding box center [881, 238] width 32 height 32
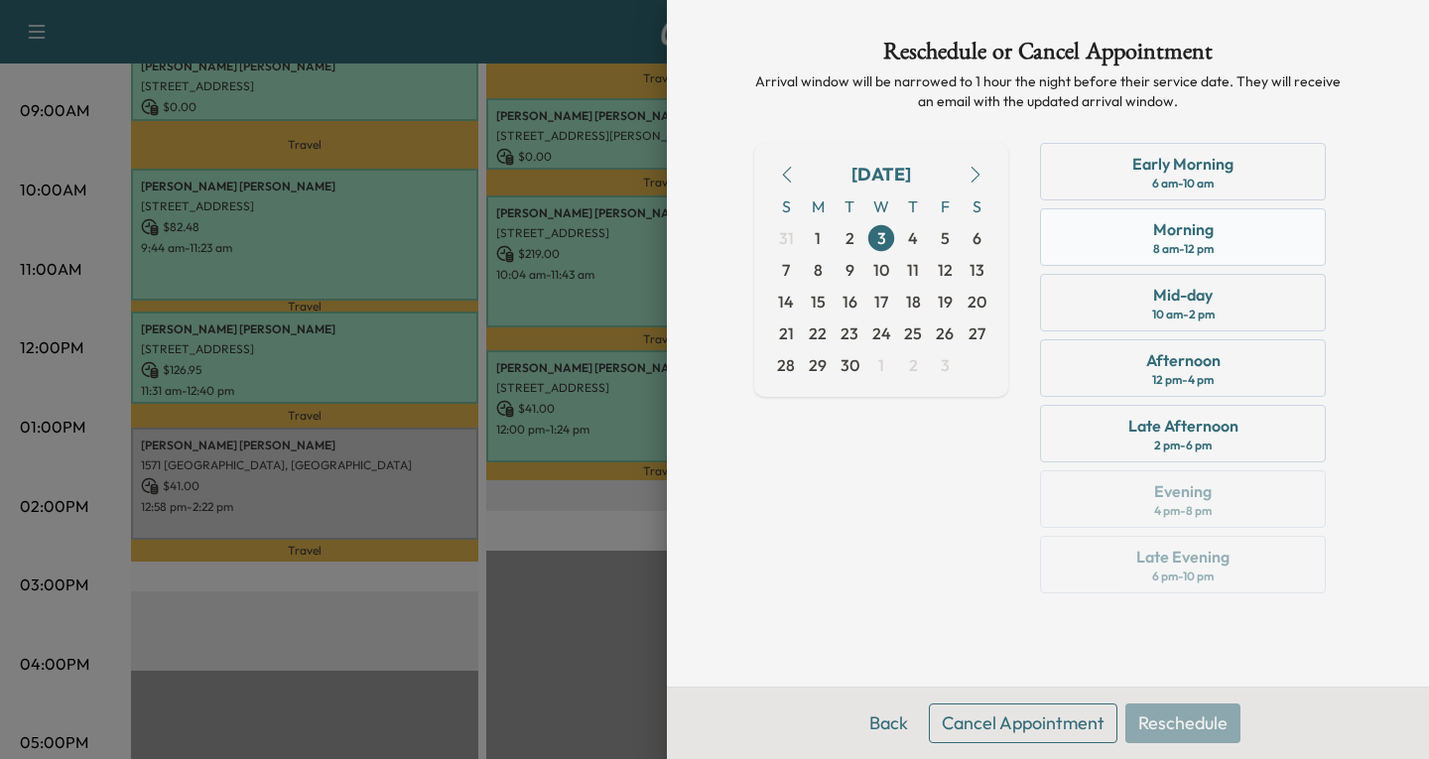
click at [1234, 240] on div "Morning 8 am - 12 pm" at bounding box center [1183, 237] width 286 height 58
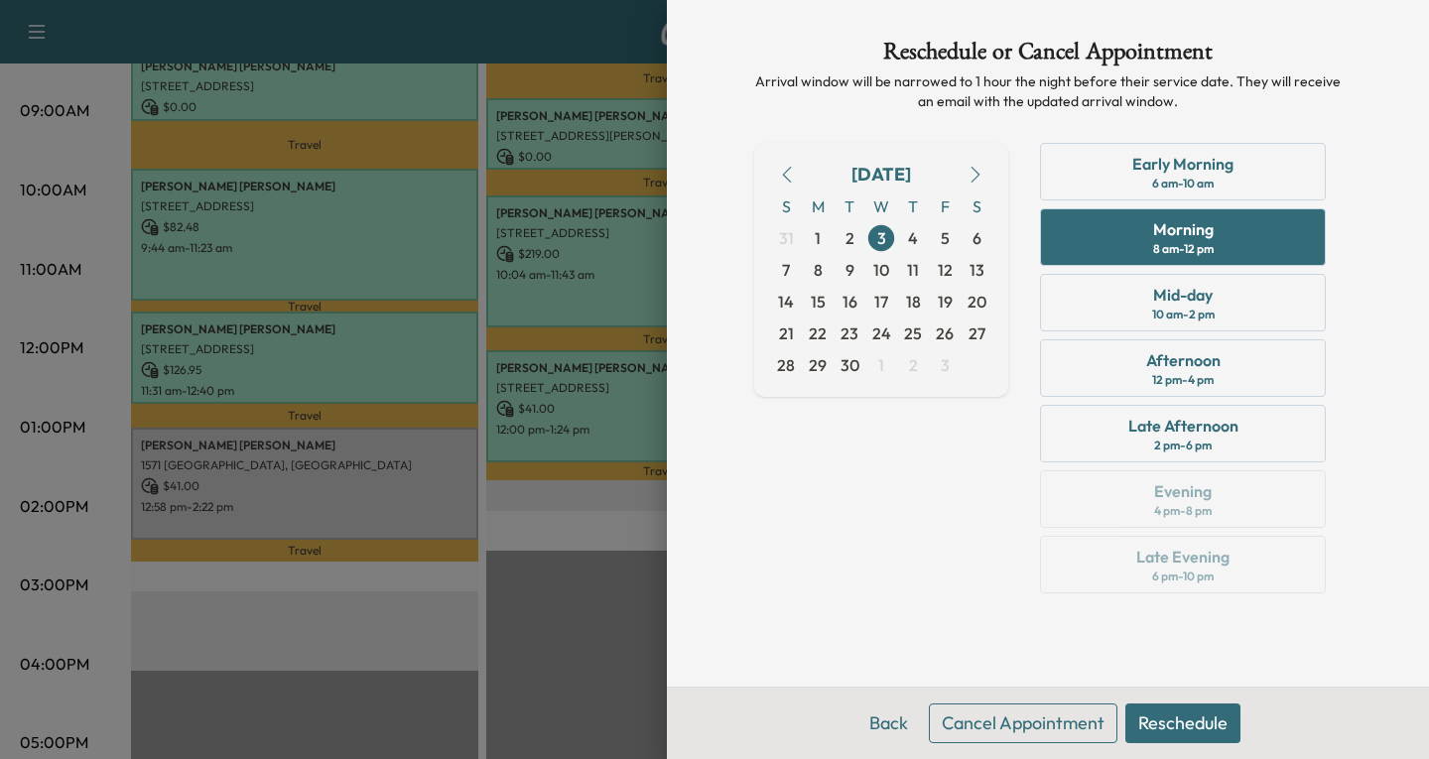
click at [1175, 731] on button "Reschedule" at bounding box center [1182, 724] width 115 height 40
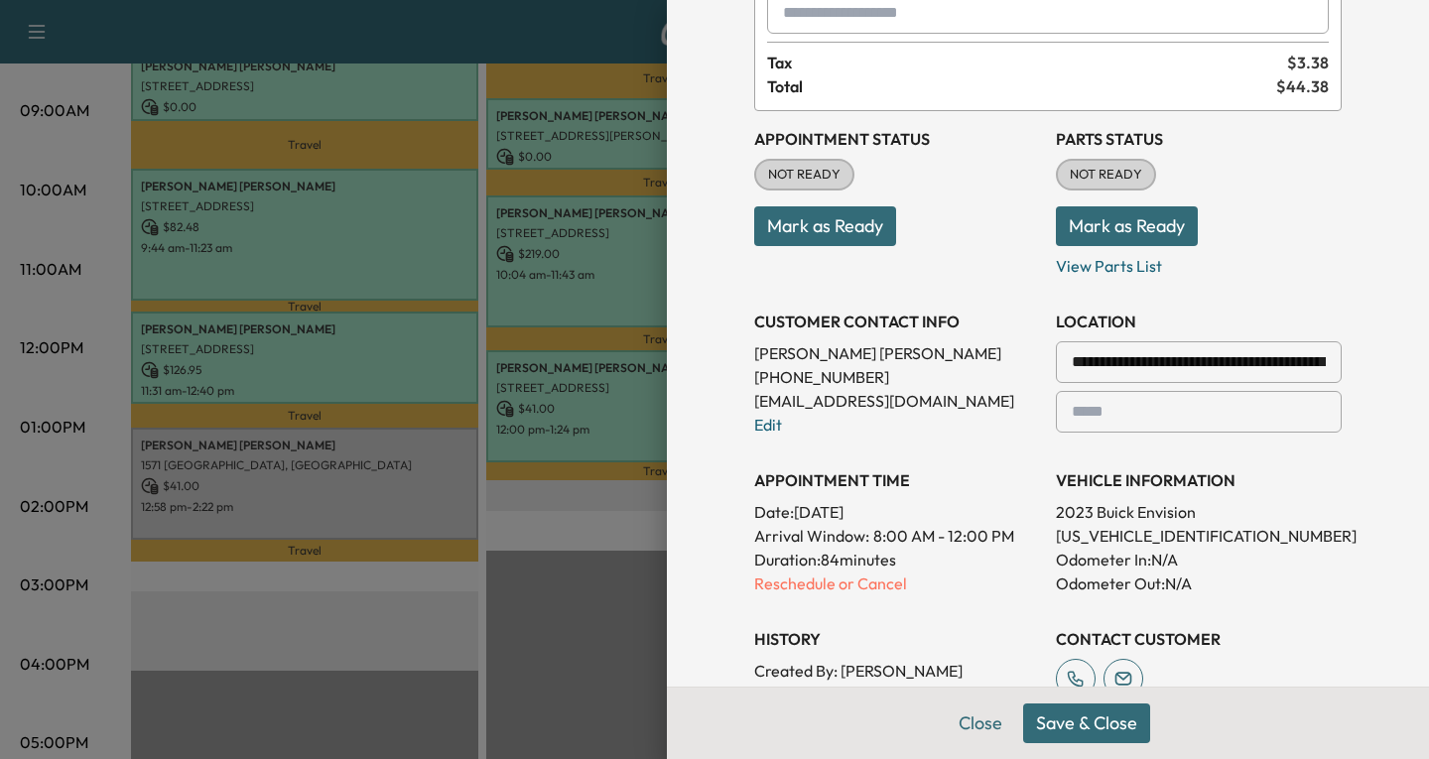
scroll to position [198, 0]
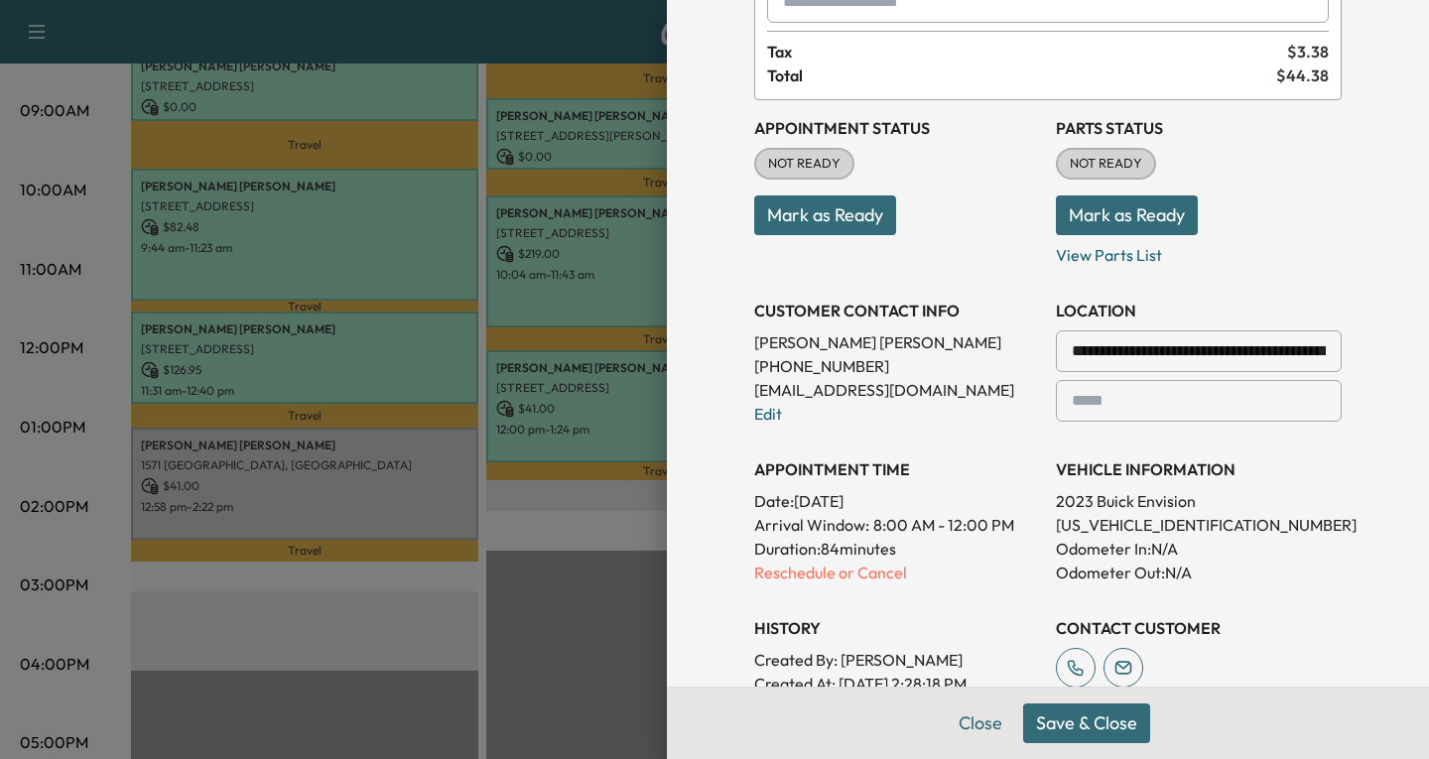
click at [1066, 729] on button "Save & Close" at bounding box center [1086, 724] width 127 height 40
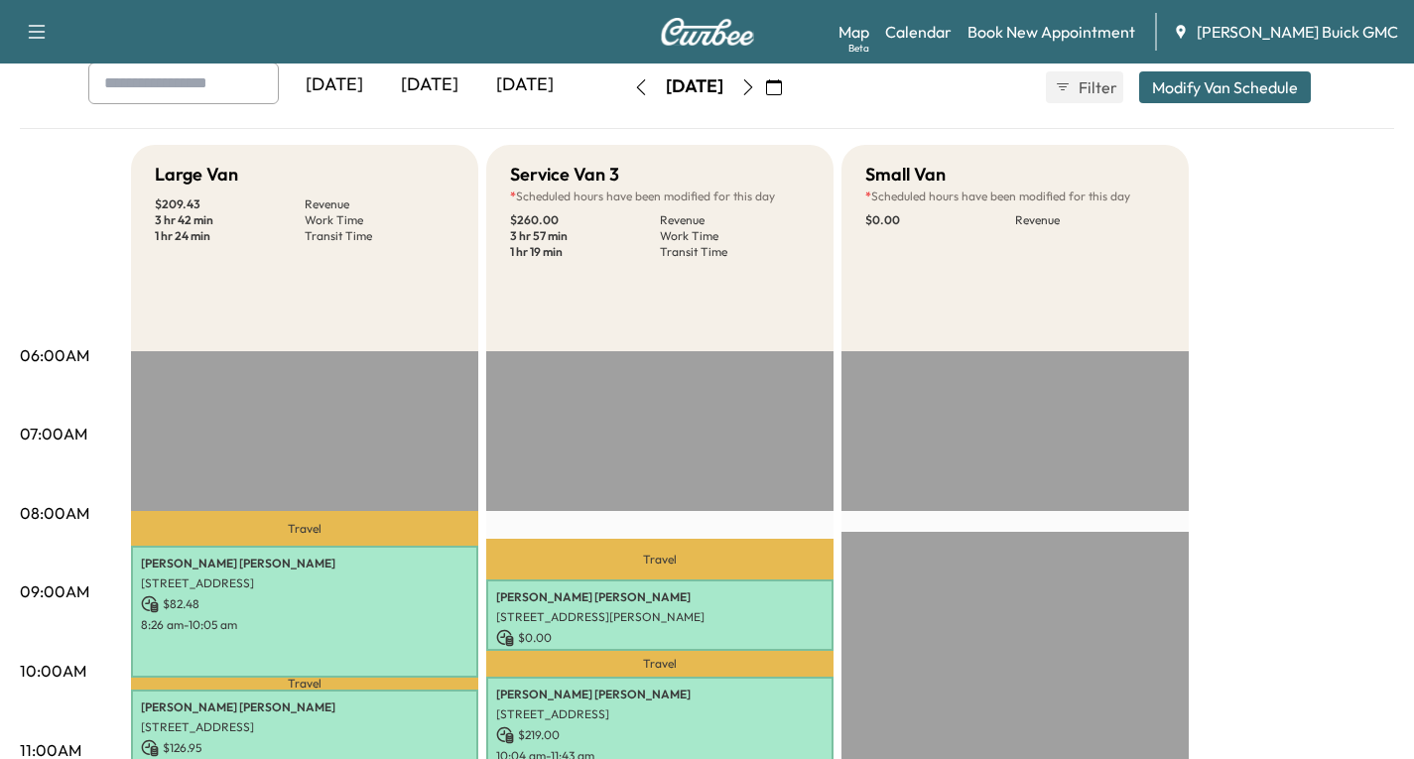
scroll to position [0, 0]
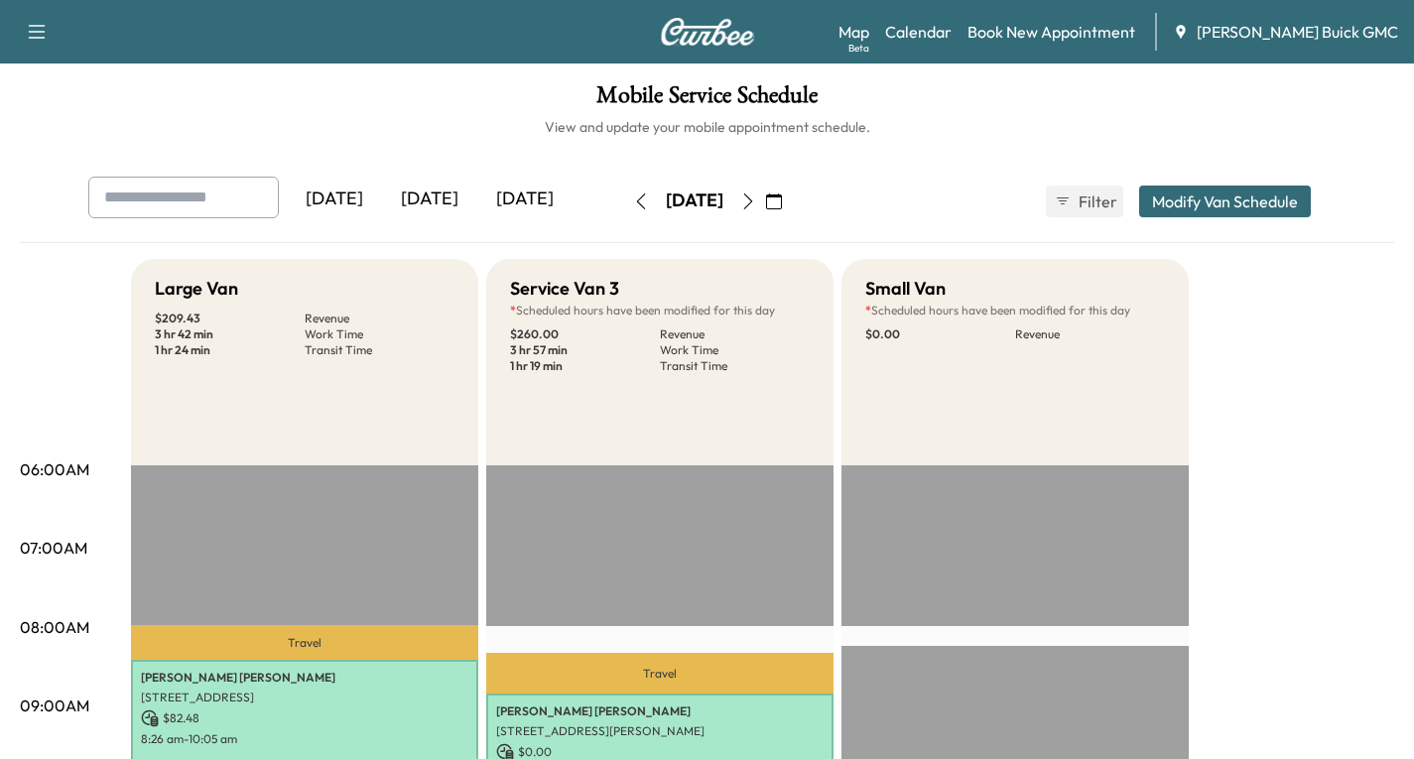
click at [756, 201] on icon "button" at bounding box center [748, 202] width 16 height 16
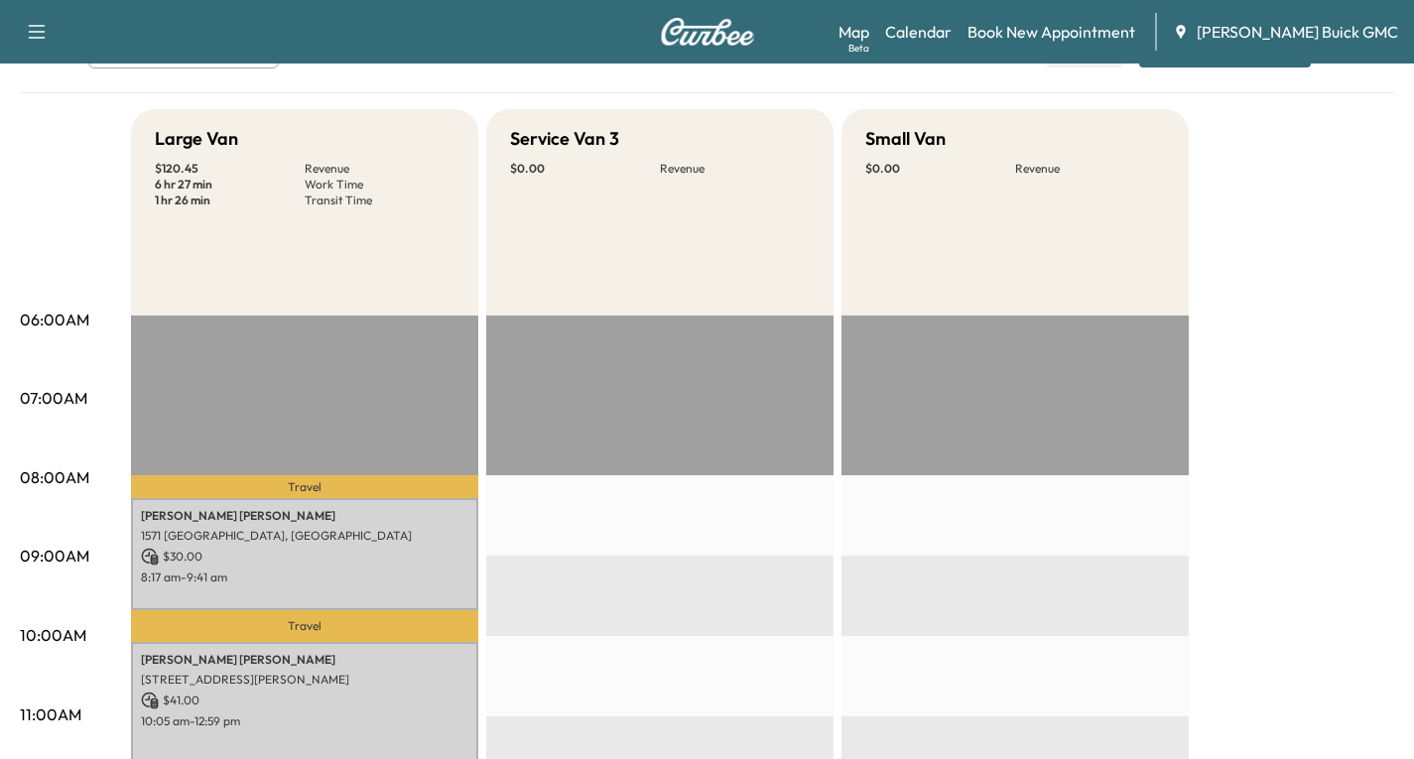
scroll to position [99, 0]
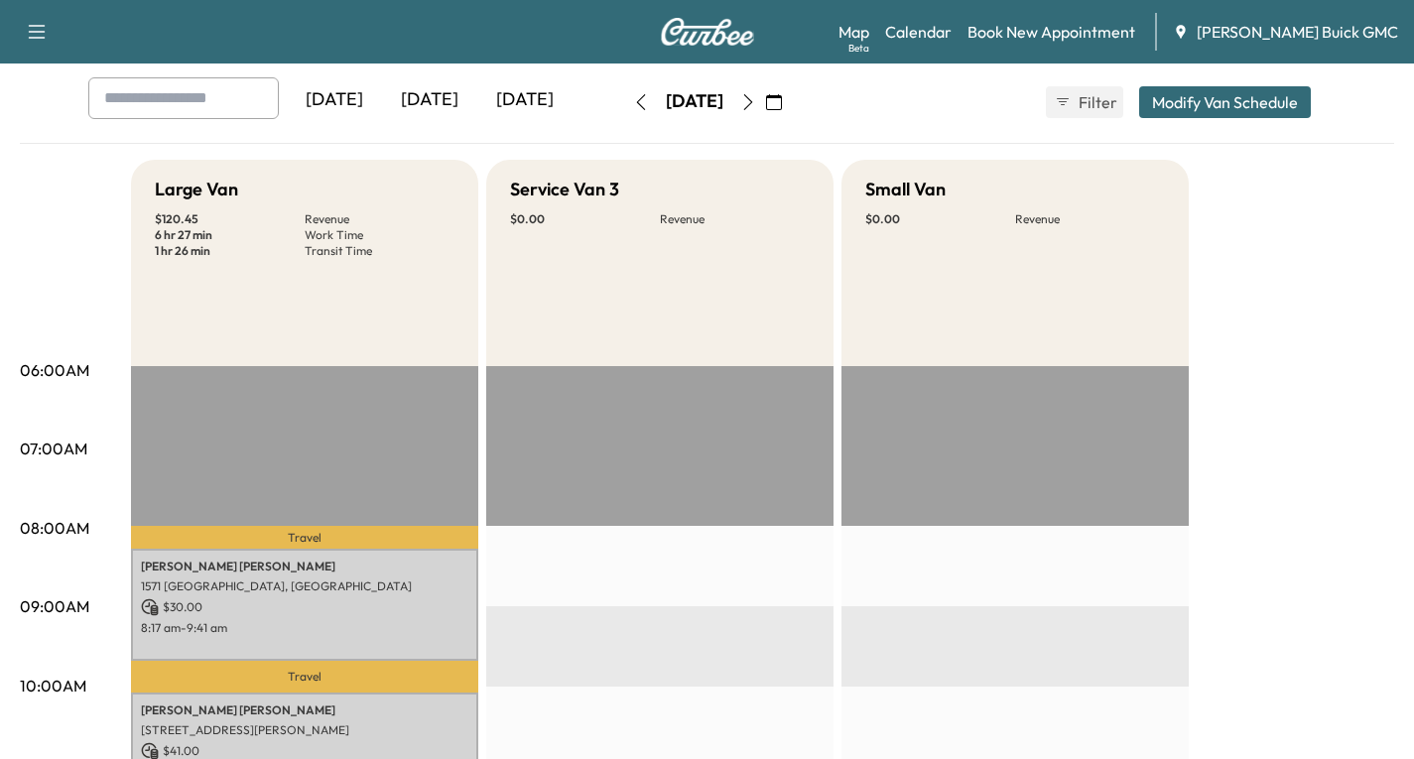
click at [636, 98] on icon "button" at bounding box center [640, 102] width 9 height 16
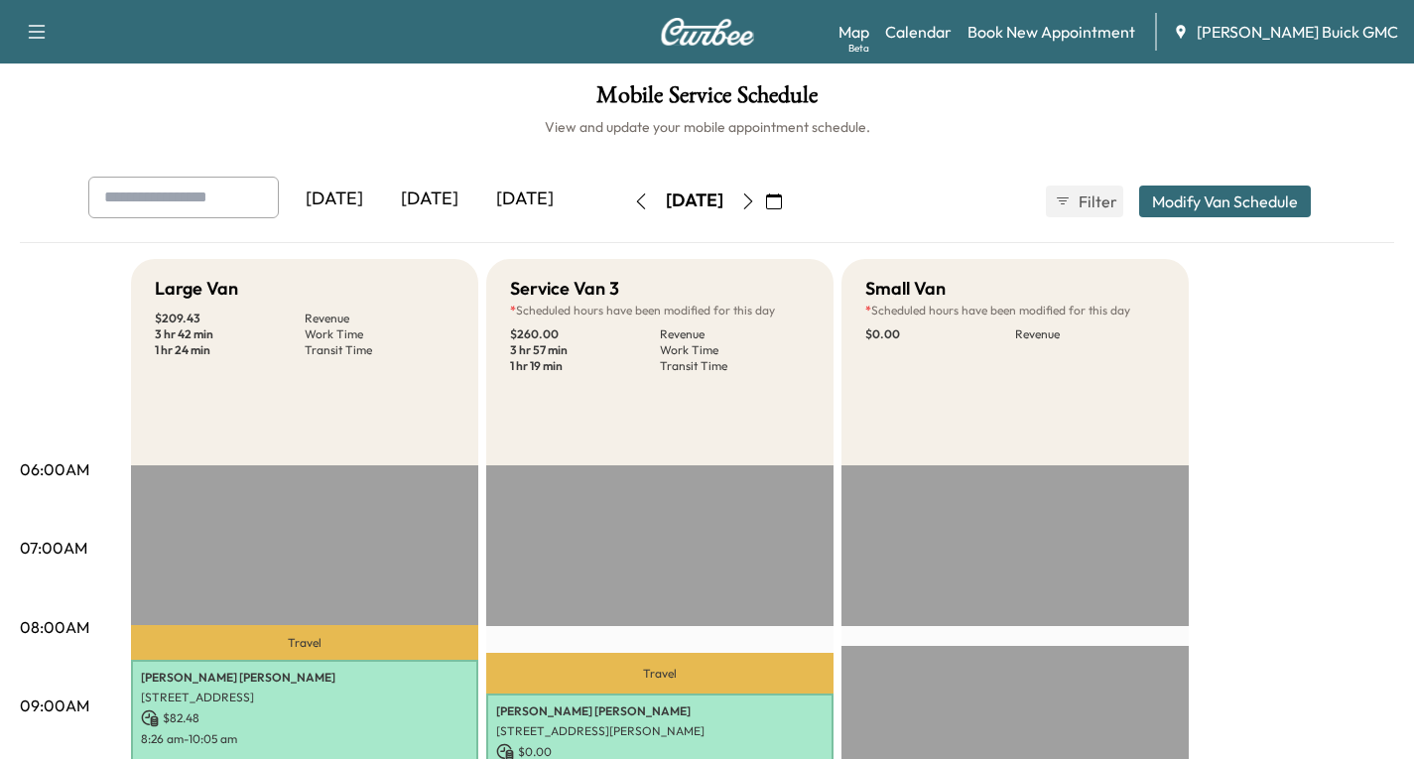
click at [752, 199] on icon "button" at bounding box center [747, 202] width 9 height 16
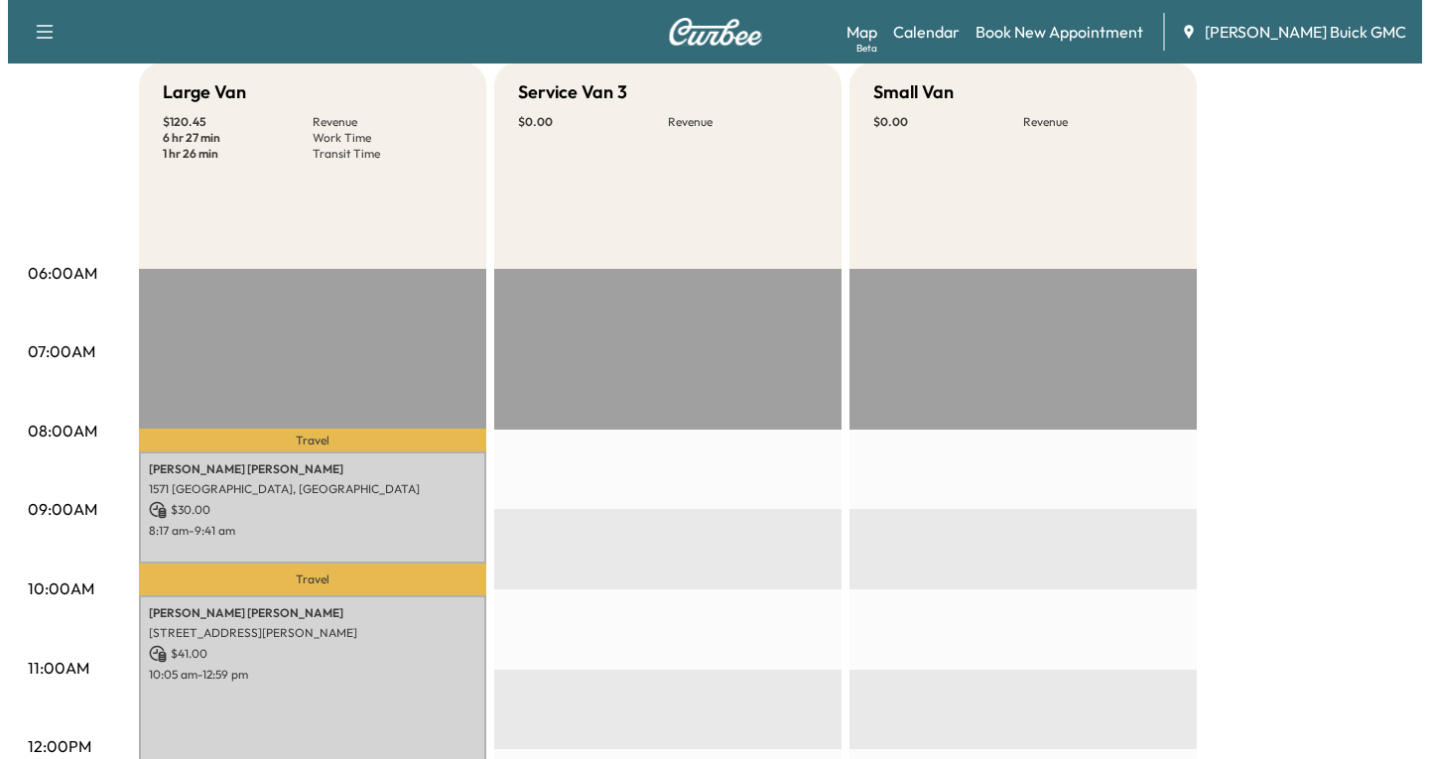
scroll to position [198, 0]
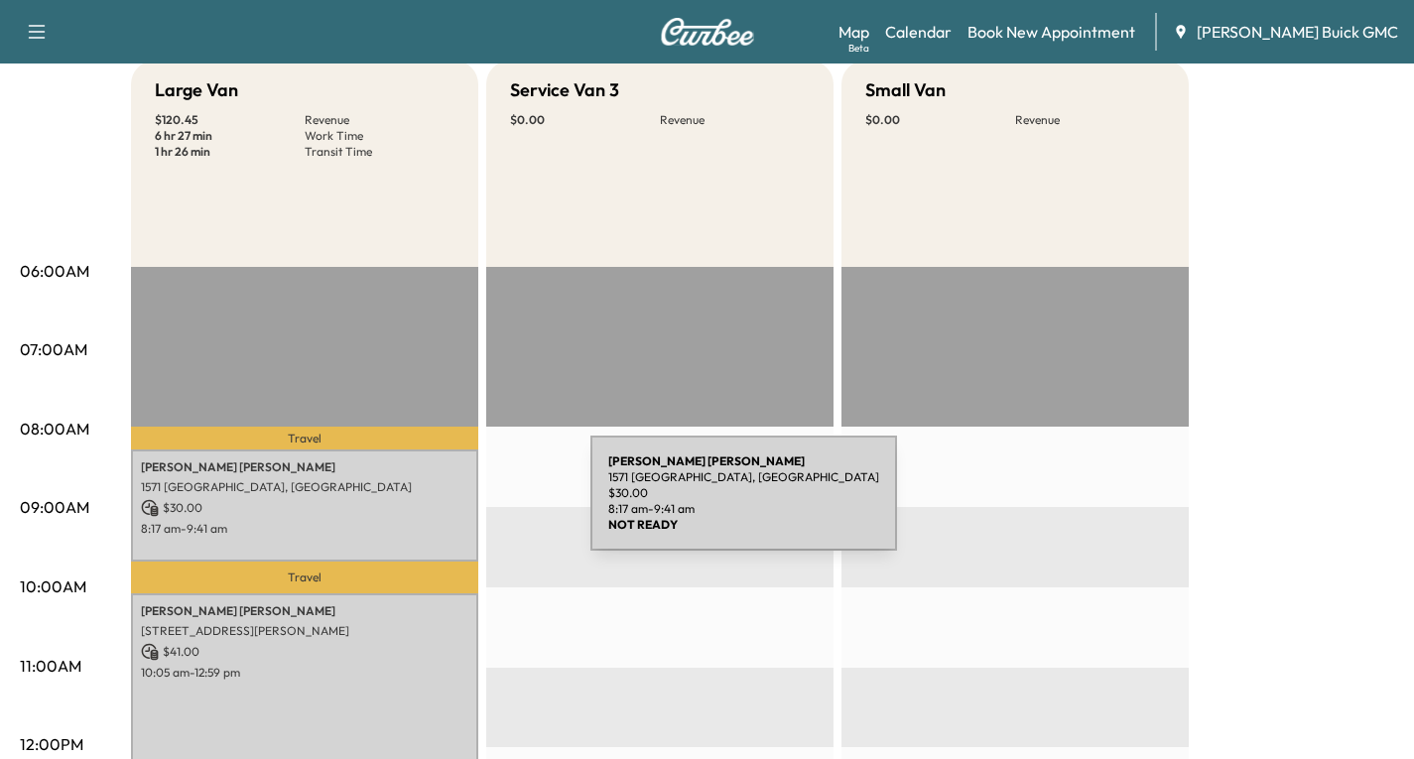
click at [440, 509] on p "$ 30.00" at bounding box center [305, 508] width 328 height 18
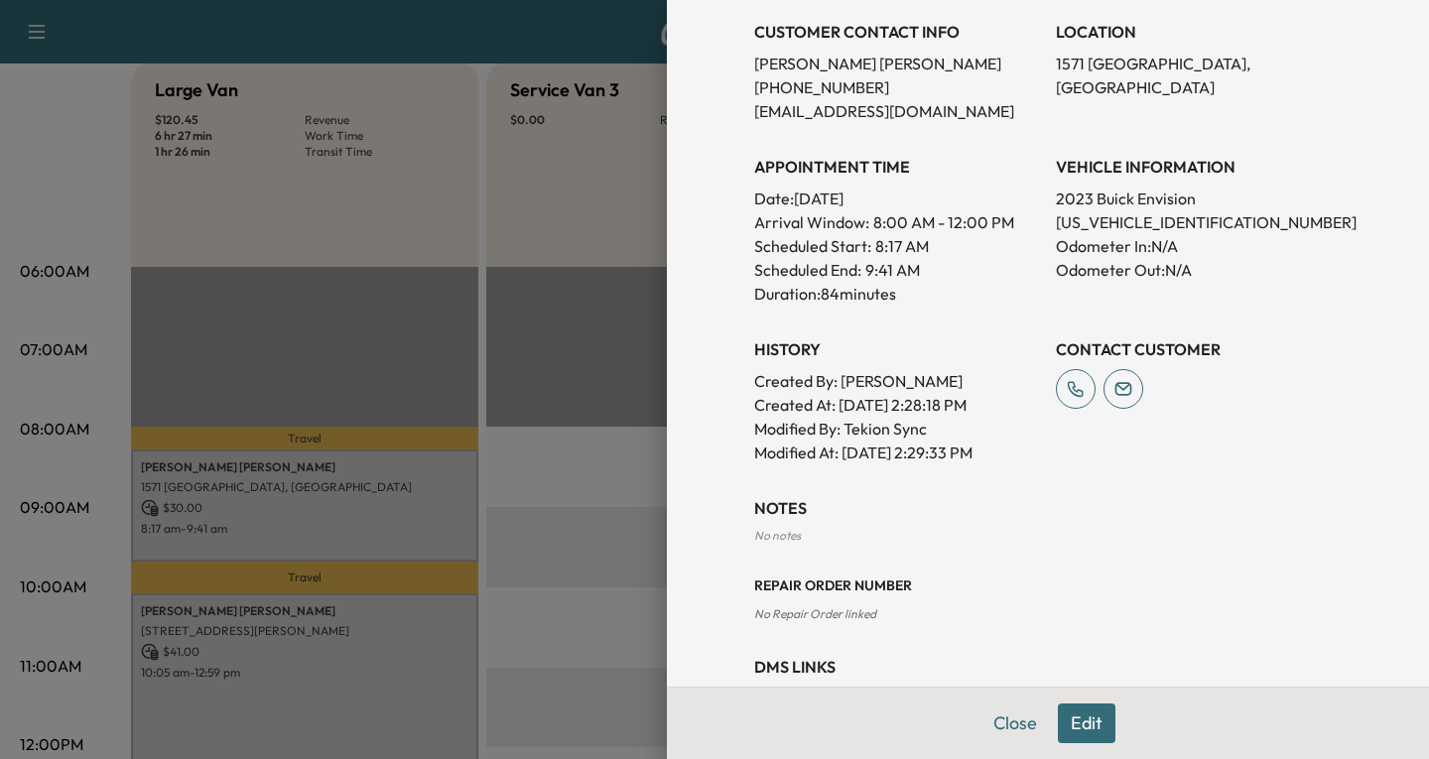
scroll to position [496, 0]
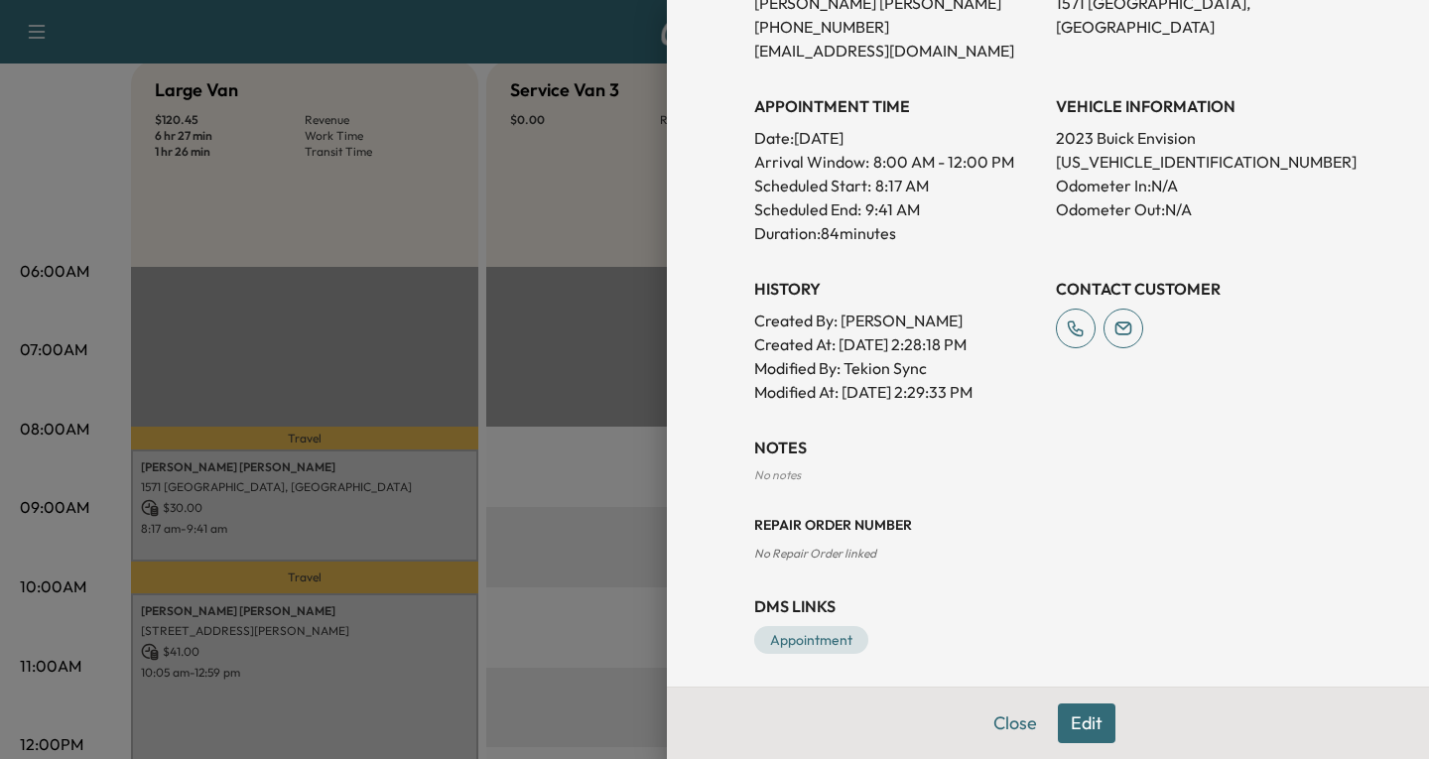
click at [1080, 728] on button "Edit" at bounding box center [1087, 724] width 58 height 40
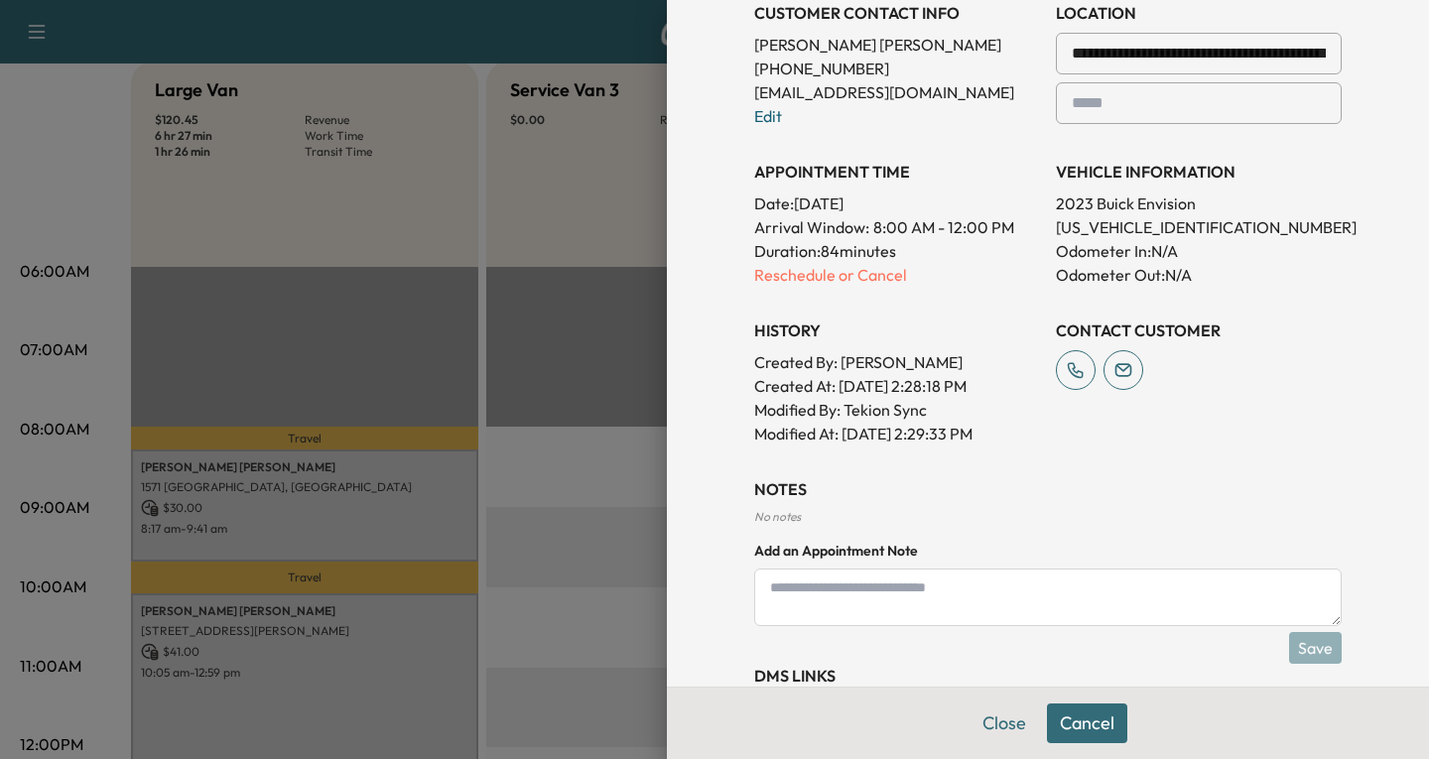
scroll to position [538, 0]
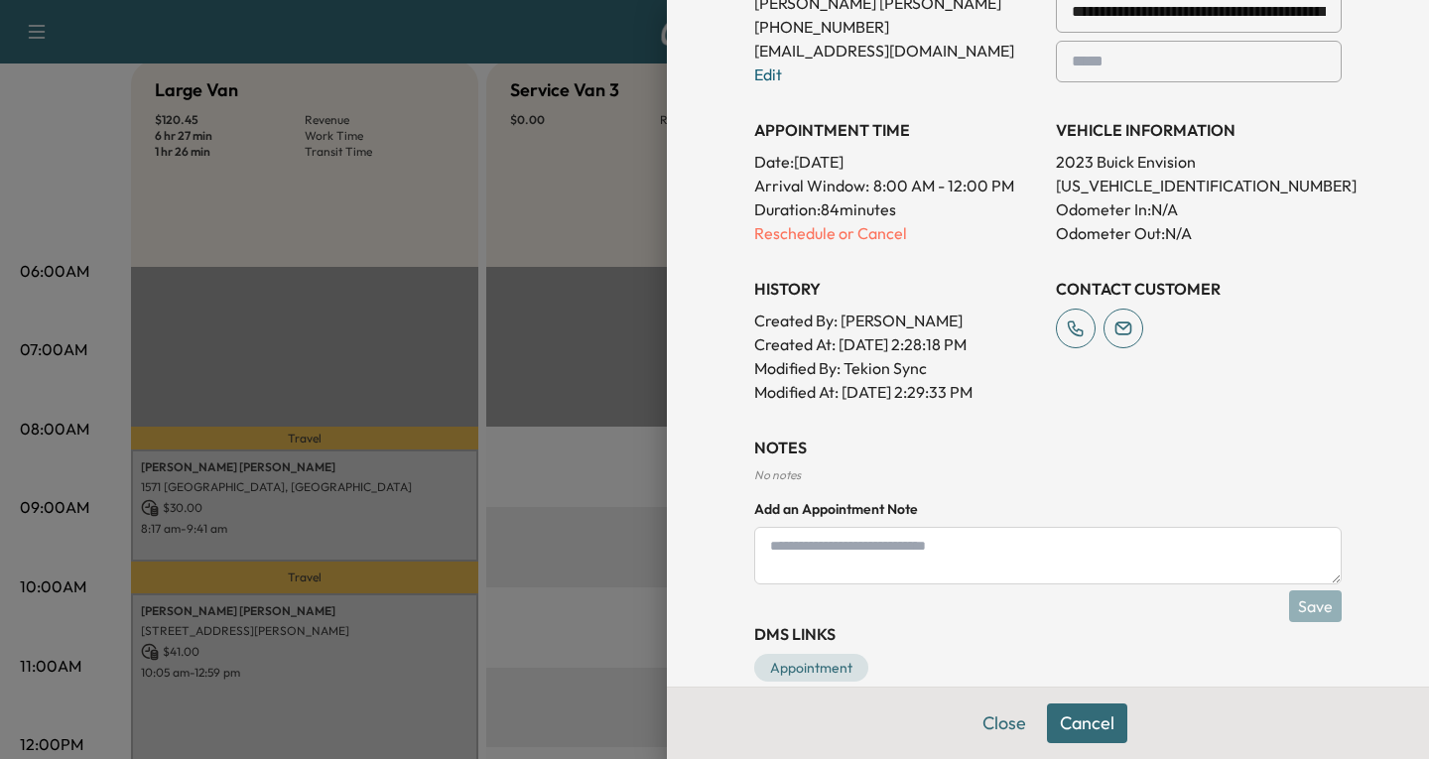
click at [775, 548] on textarea at bounding box center [1048, 556] width 588 height 58
type textarea "**********"
click at [1297, 599] on button "Save" at bounding box center [1315, 606] width 53 height 32
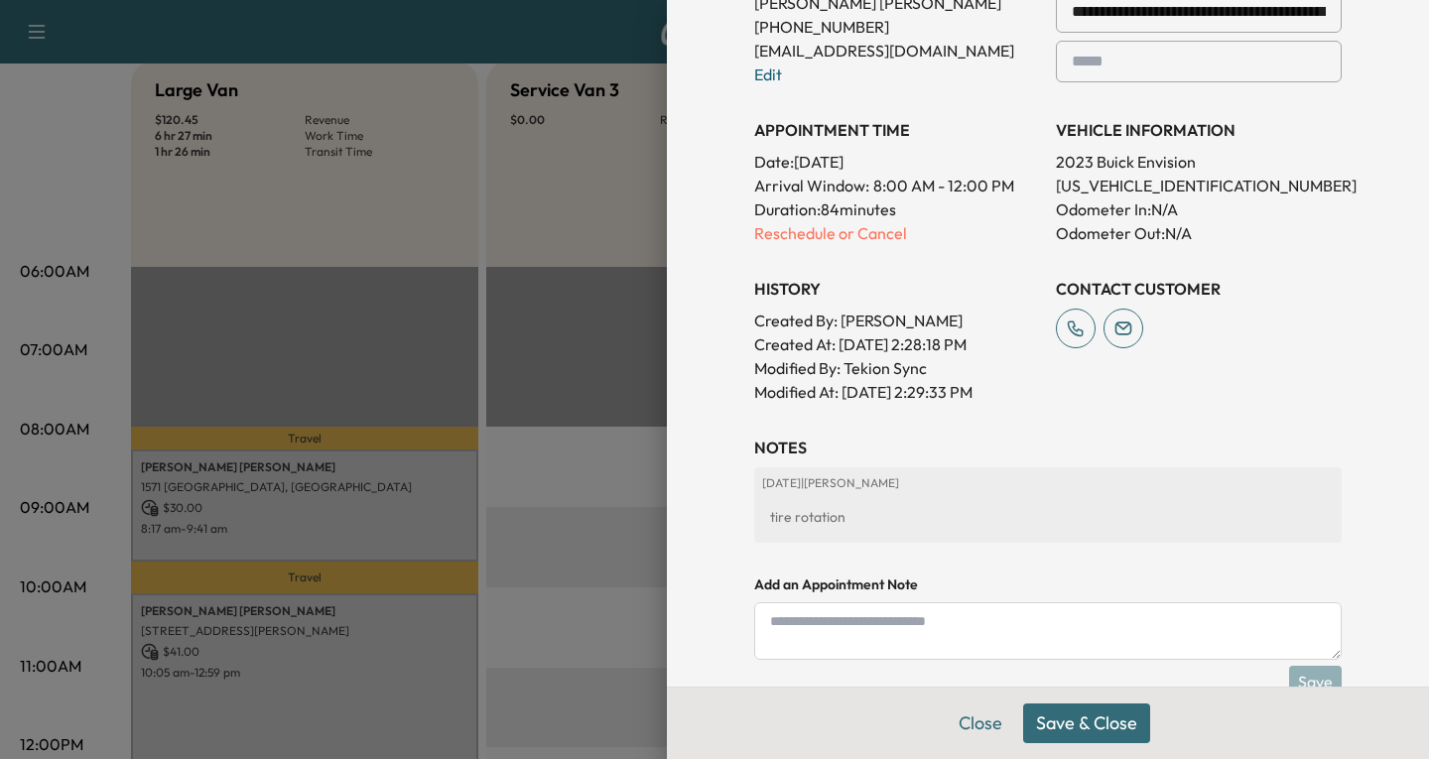
click at [1057, 722] on button "Save & Close" at bounding box center [1086, 724] width 127 height 40
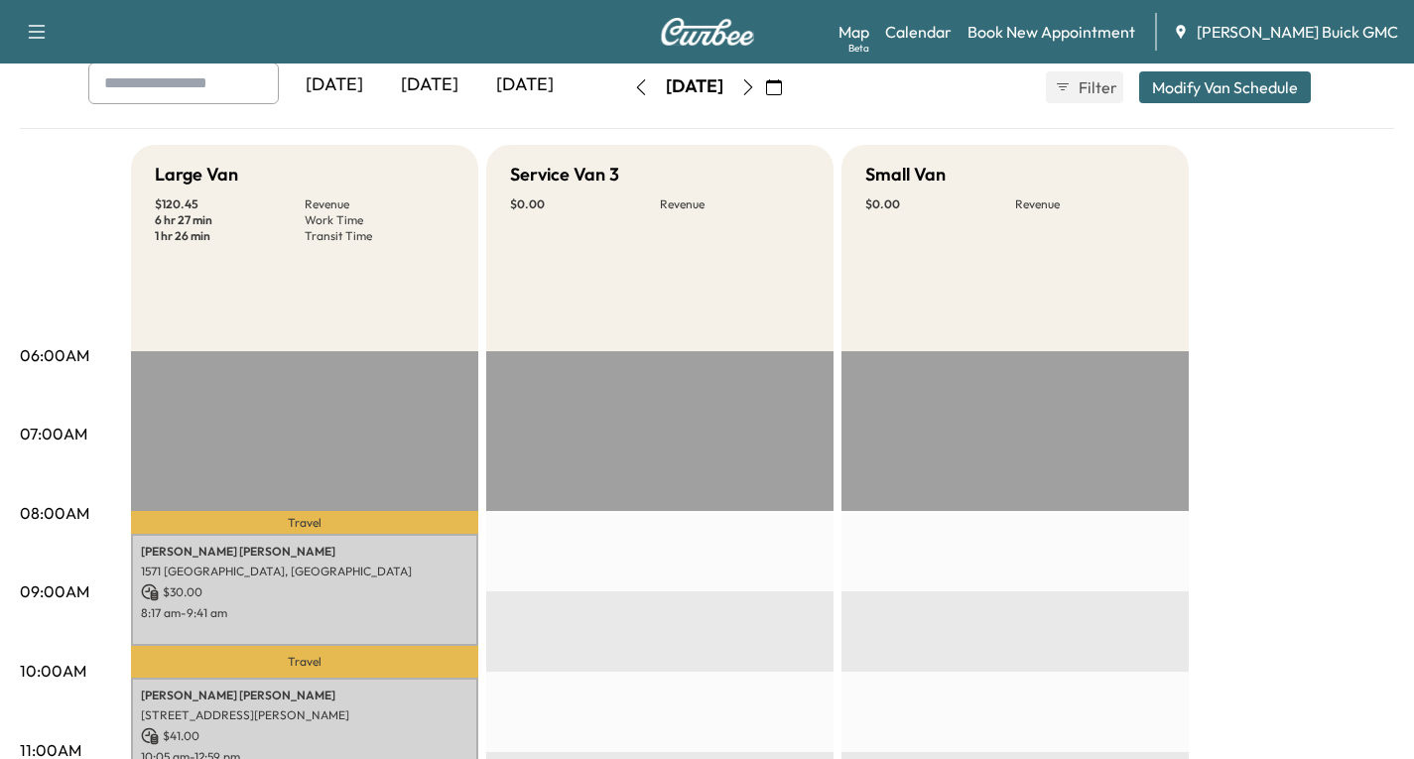
scroll to position [0, 0]
